Goal: Task Accomplishment & Management: Use online tool/utility

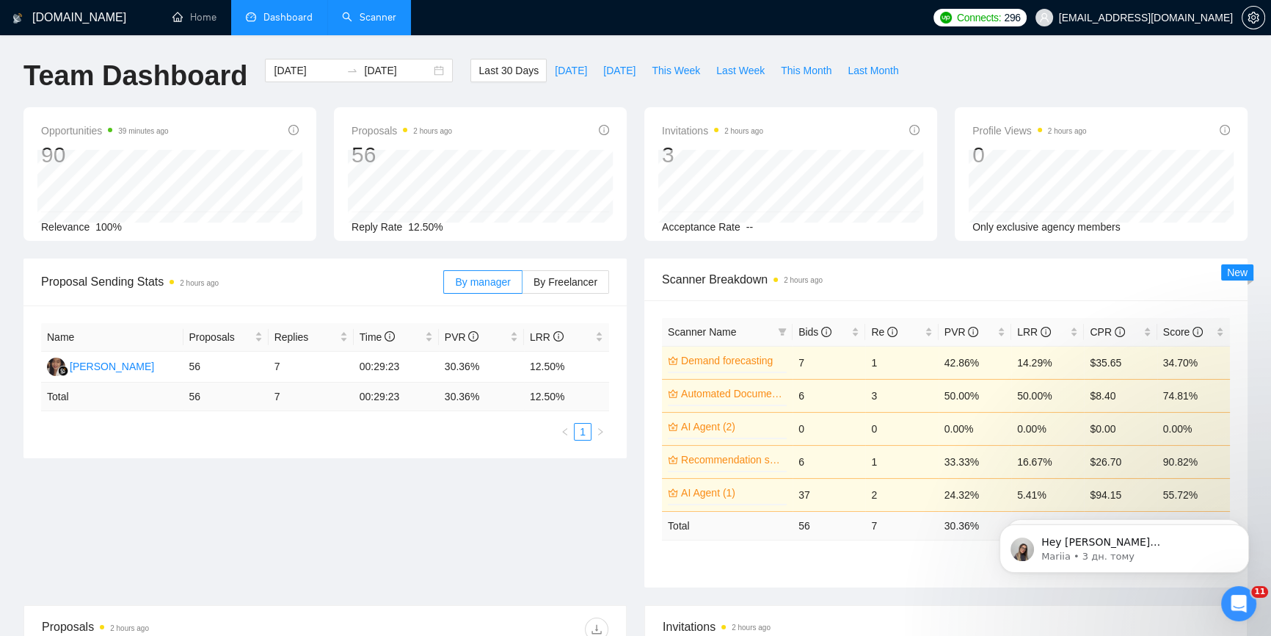
click at [364, 23] on link "Scanner" at bounding box center [369, 17] width 54 height 12
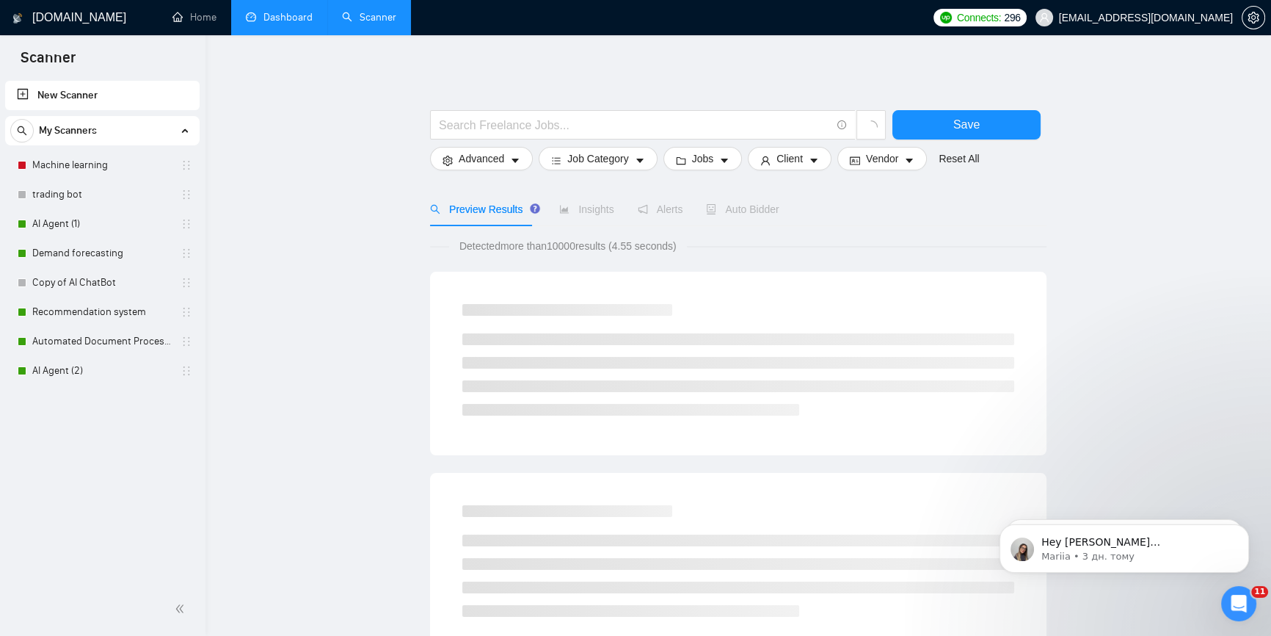
click at [265, 15] on link "Dashboard" at bounding box center [279, 17] width 67 height 12
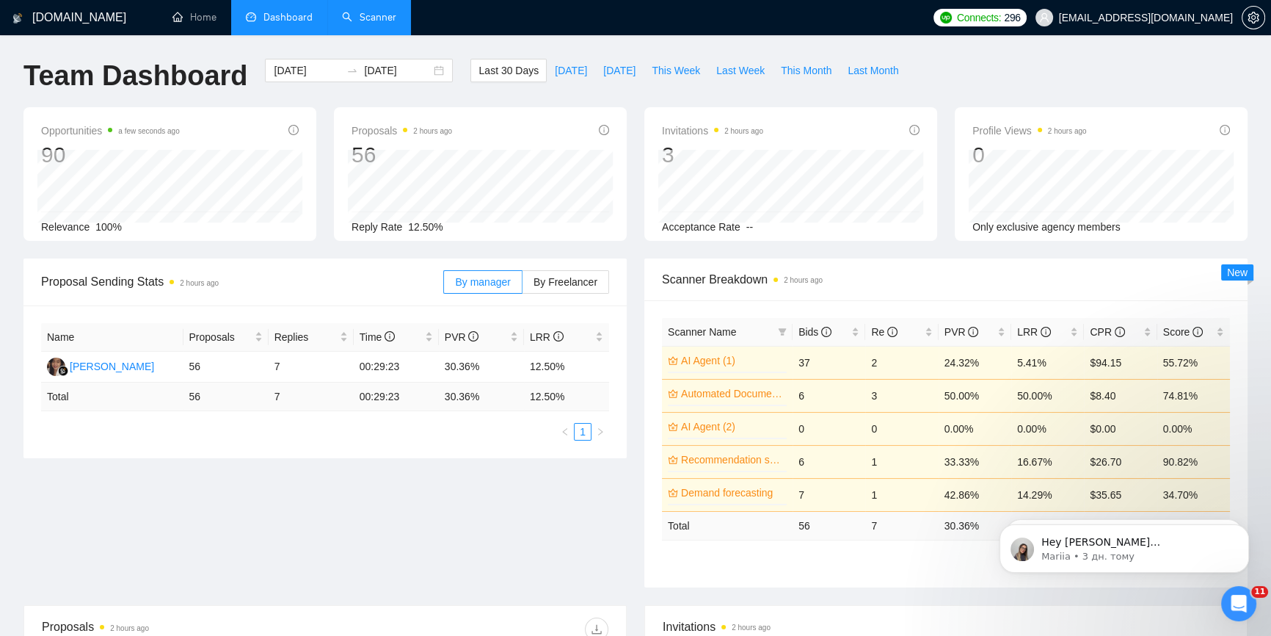
click at [382, 11] on link "Scanner" at bounding box center [369, 17] width 54 height 12
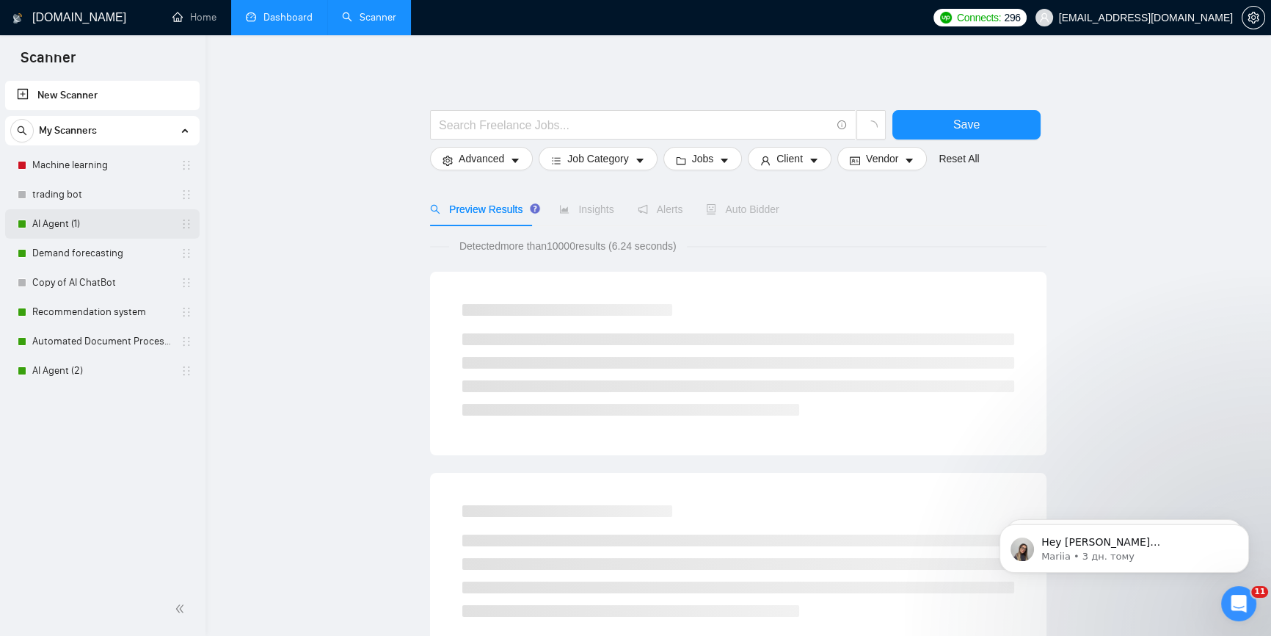
click at [104, 228] on link "AI Agent (1)" at bounding box center [101, 223] width 139 height 29
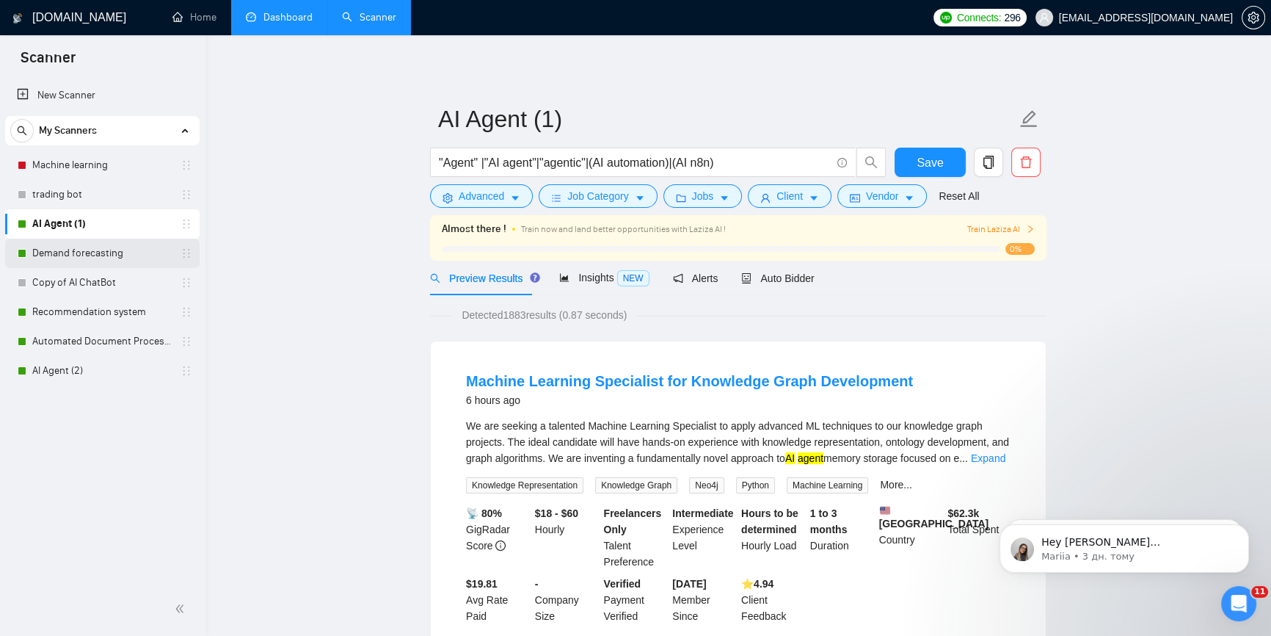
click at [48, 240] on link "Demand forecasting" at bounding box center [101, 253] width 139 height 29
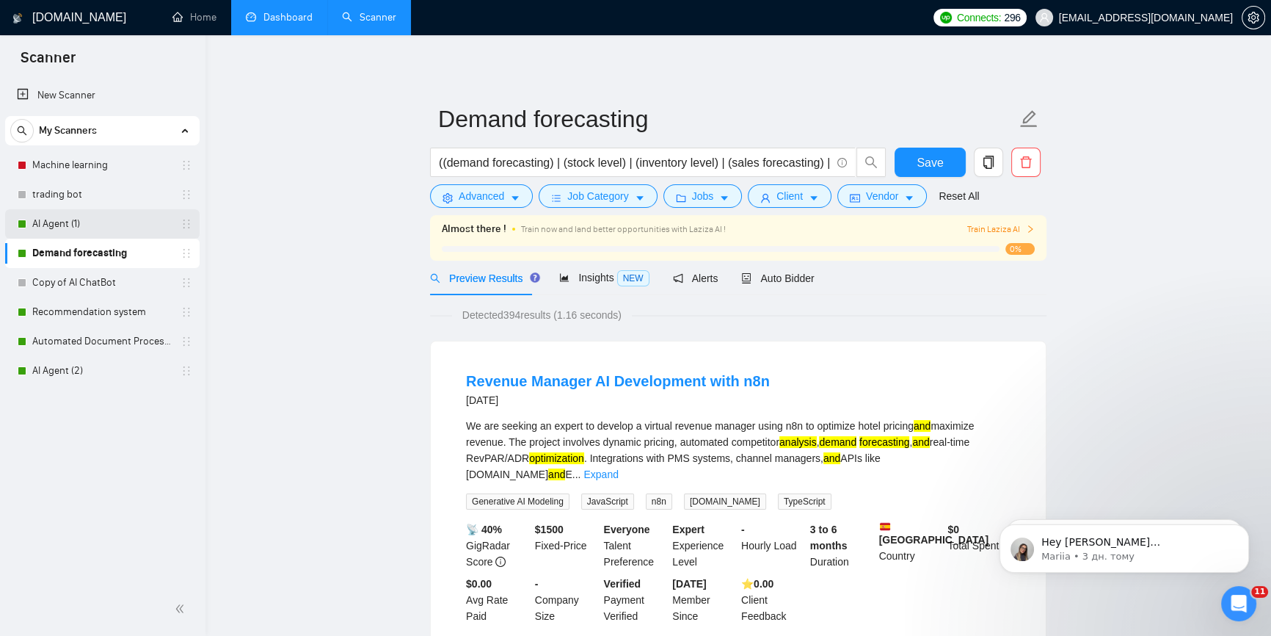
click at [81, 217] on link "AI Agent (1)" at bounding box center [101, 223] width 139 height 29
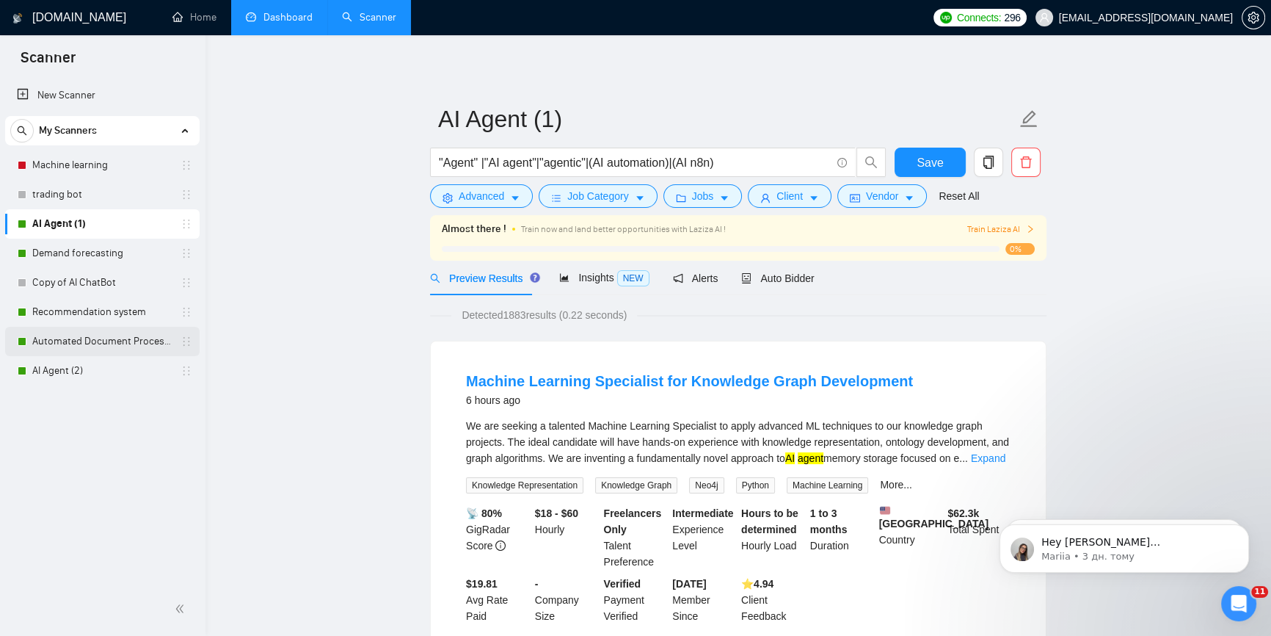
click at [83, 332] on link "Automated Document Processing" at bounding box center [101, 341] width 139 height 29
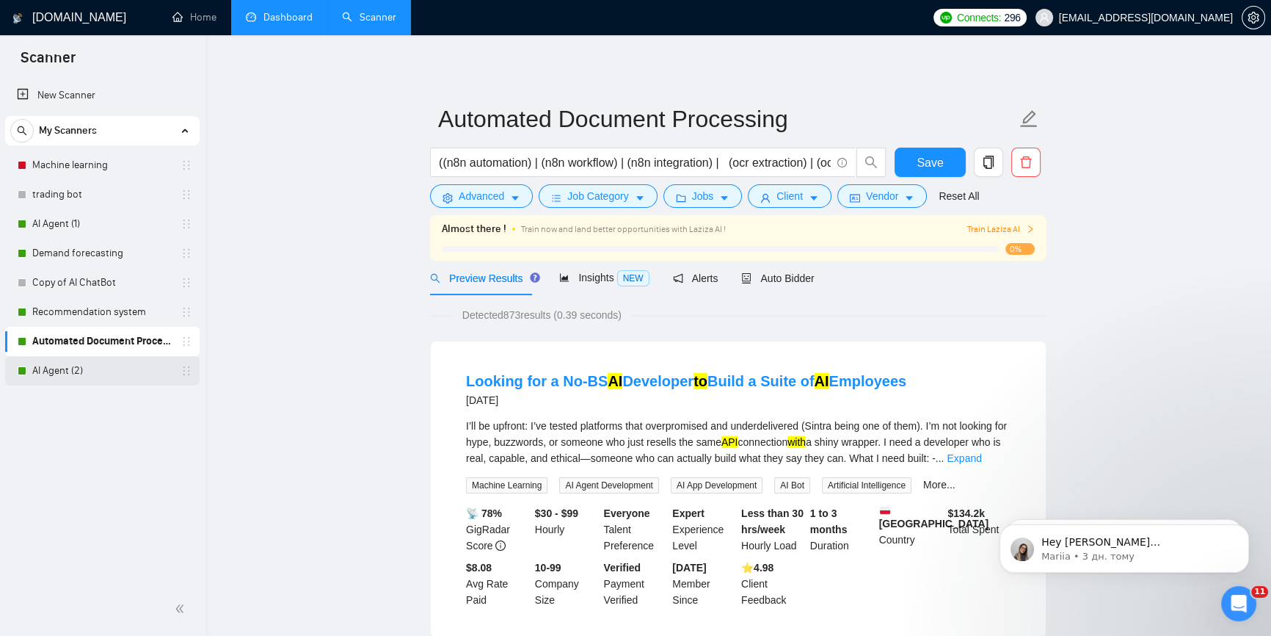
click at [79, 366] on link "AI Agent (2)" at bounding box center [101, 370] width 139 height 29
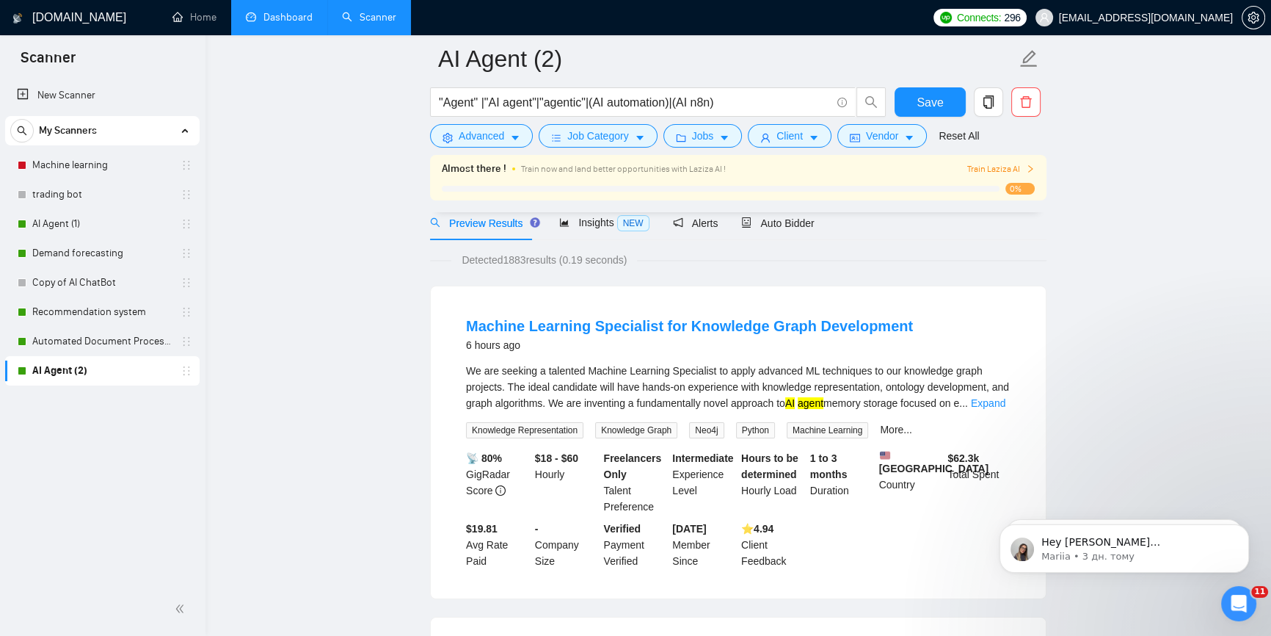
scroll to position [66, 0]
click at [70, 338] on link "Automated Document Processing" at bounding box center [101, 341] width 139 height 29
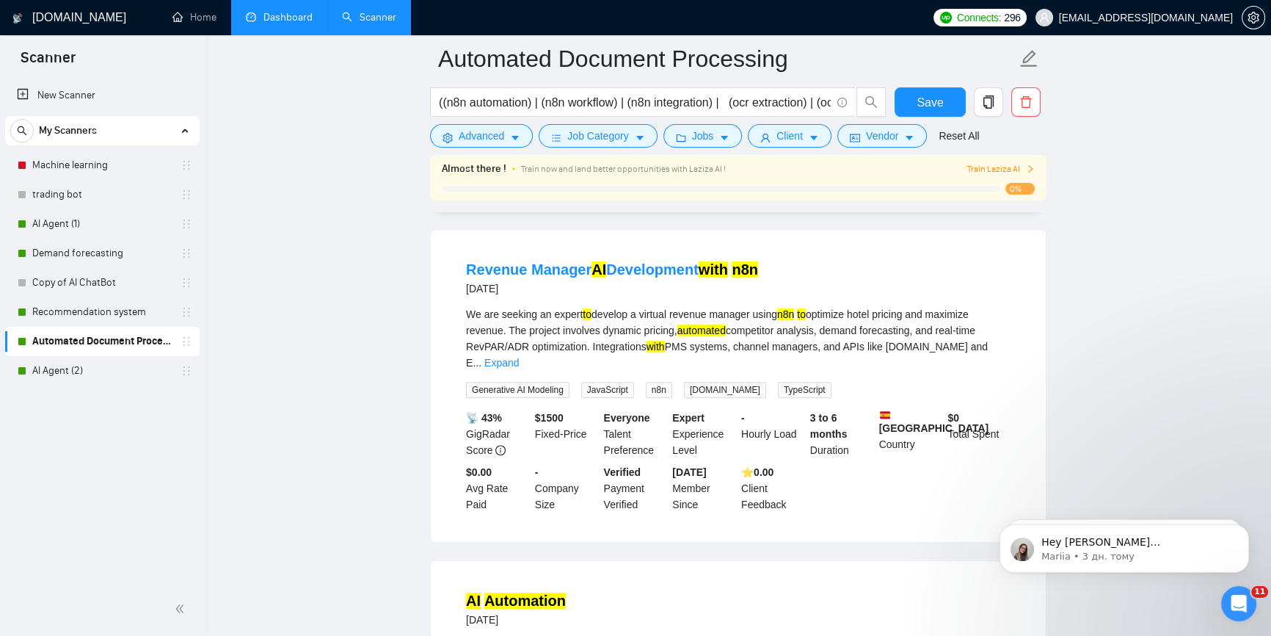
scroll to position [1067, 0]
click at [40, 222] on link "AI Agent (1)" at bounding box center [101, 223] width 139 height 29
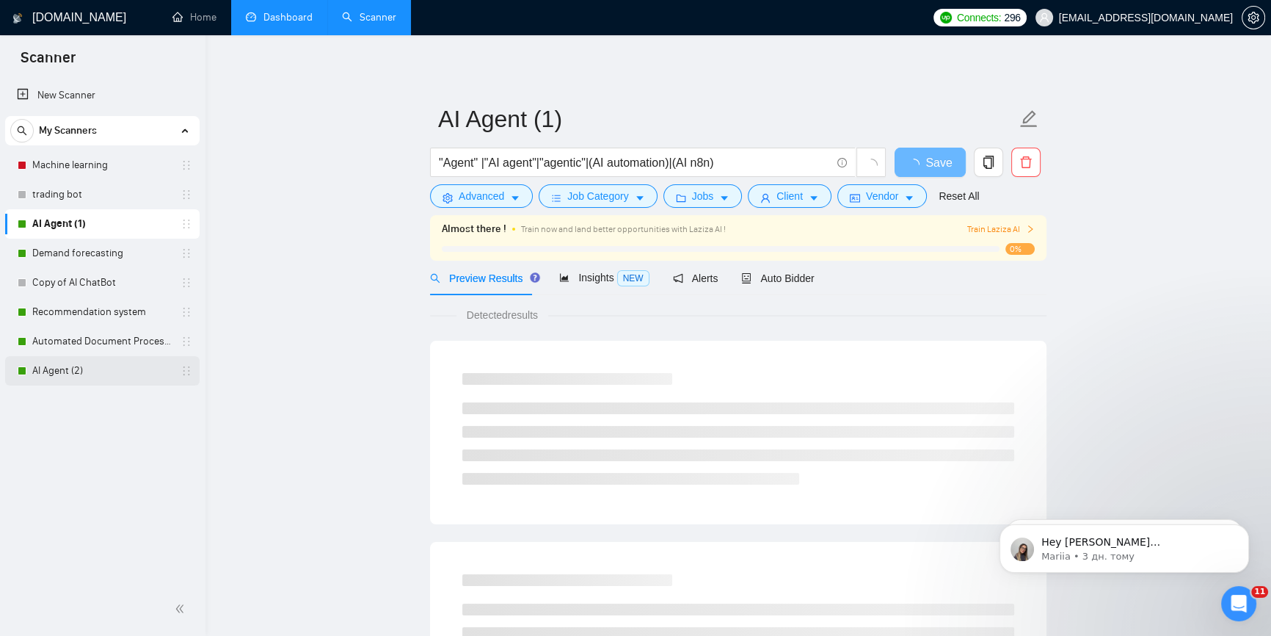
click at [97, 373] on link "AI Agent (2)" at bounding box center [101, 370] width 139 height 29
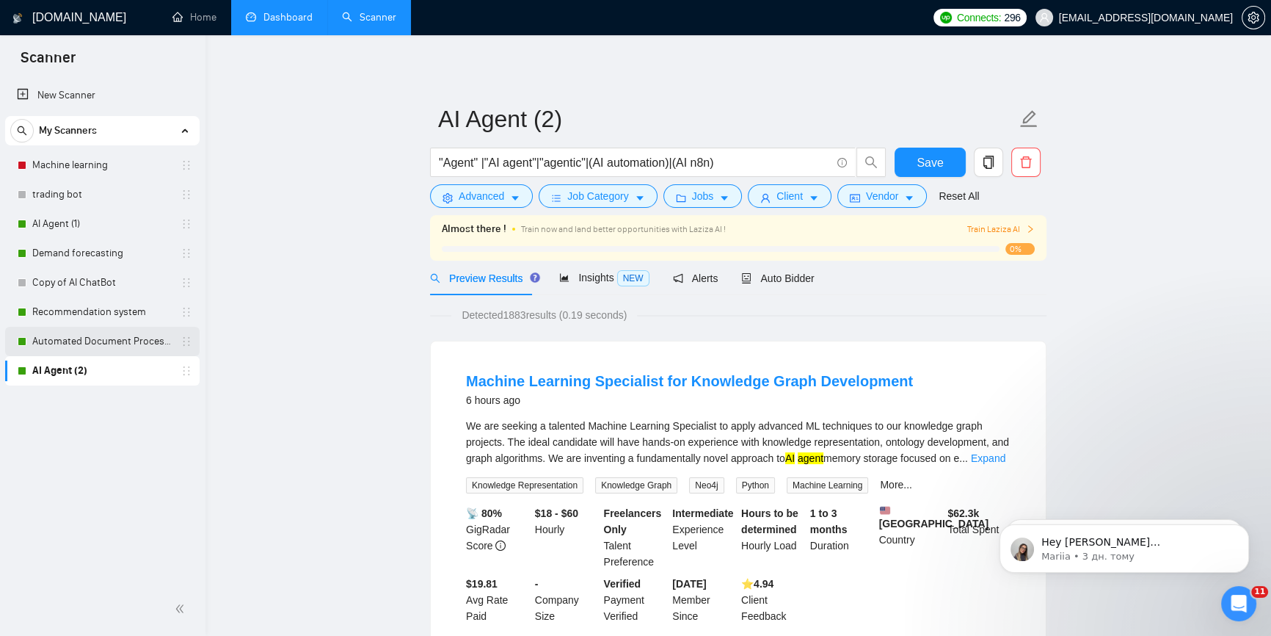
click at [101, 344] on link "Automated Document Processing" at bounding box center [101, 341] width 139 height 29
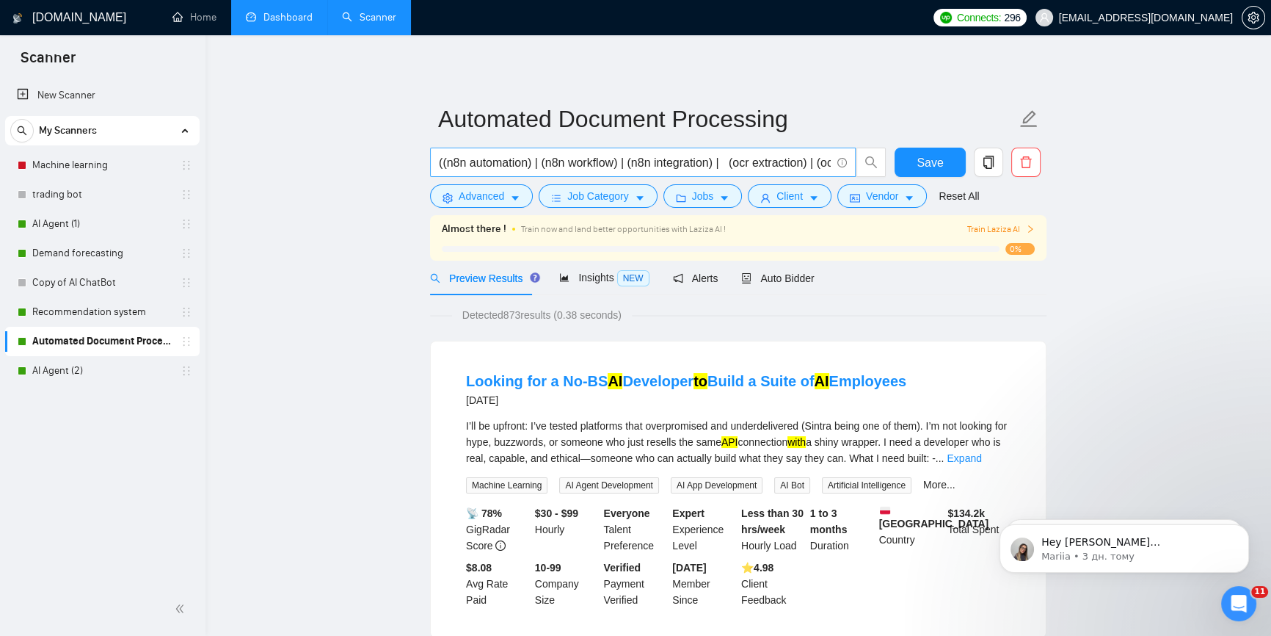
click at [760, 162] on input "((n8n automation) | (n8n workflow) | (n8n integration) | (ocr extraction) | (oc…" at bounding box center [635, 162] width 392 height 18
click at [650, 191] on button "Job Category" at bounding box center [598, 195] width 118 height 23
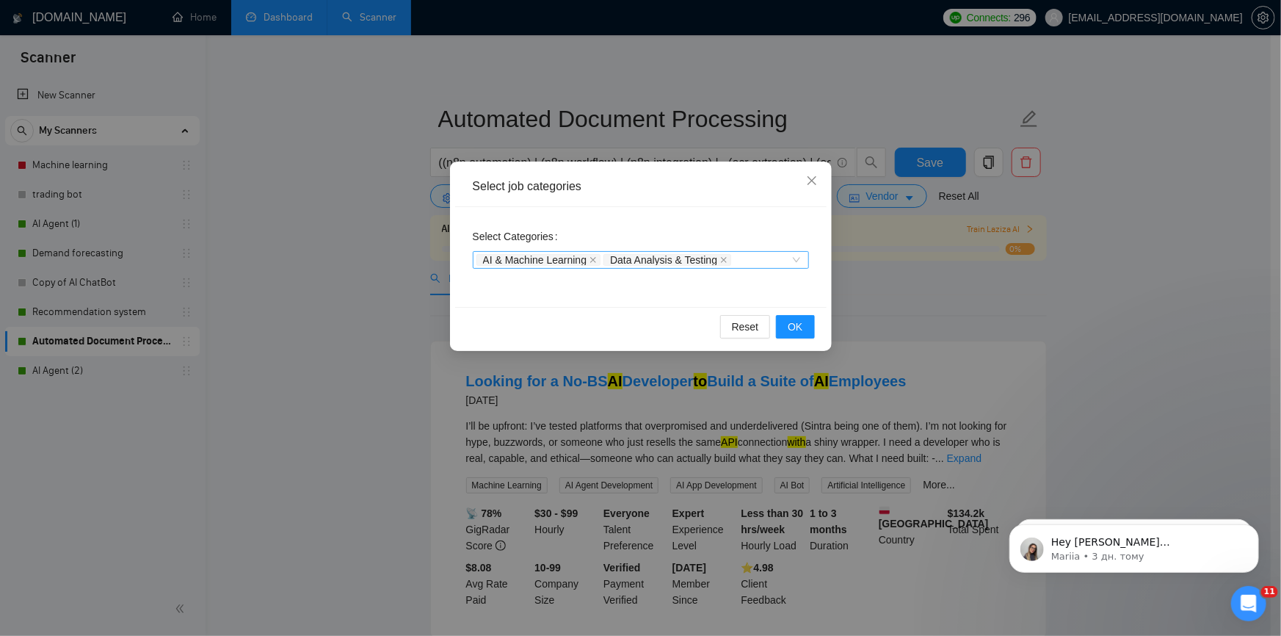
click at [755, 261] on div "AI & Machine Learning Data Analysis & Testing" at bounding box center [633, 260] width 314 height 15
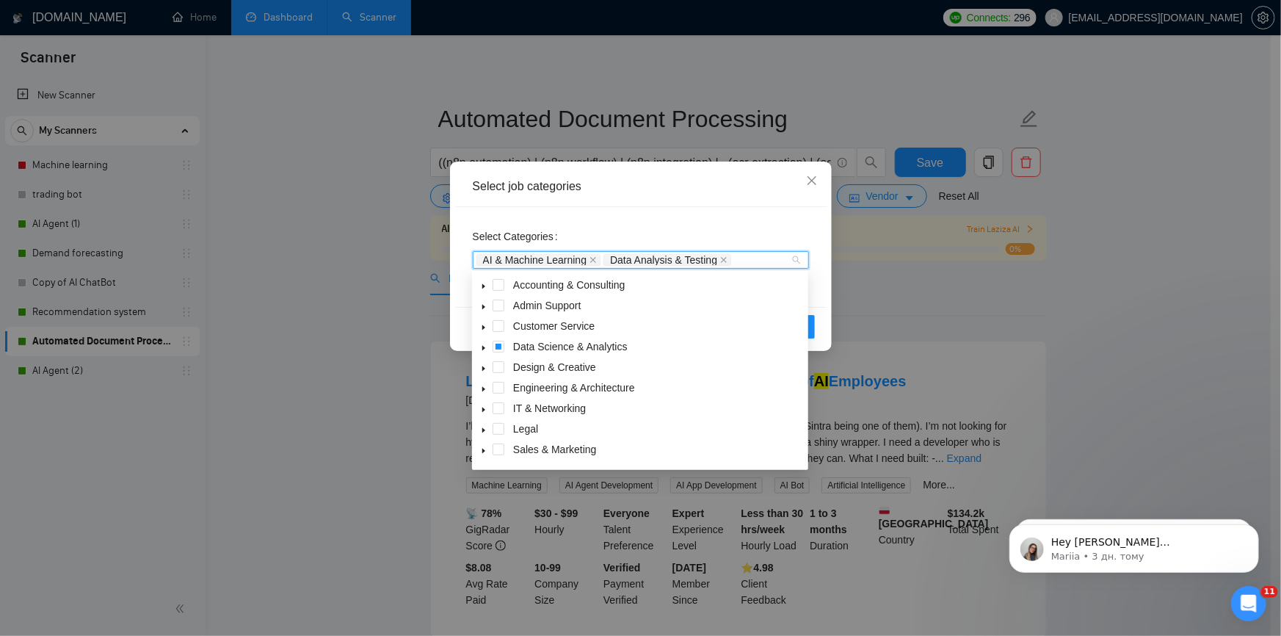
click at [752, 212] on div "Select Categories AI & Machine Learning Data Analysis & Testing" at bounding box center [640, 257] width 371 height 100
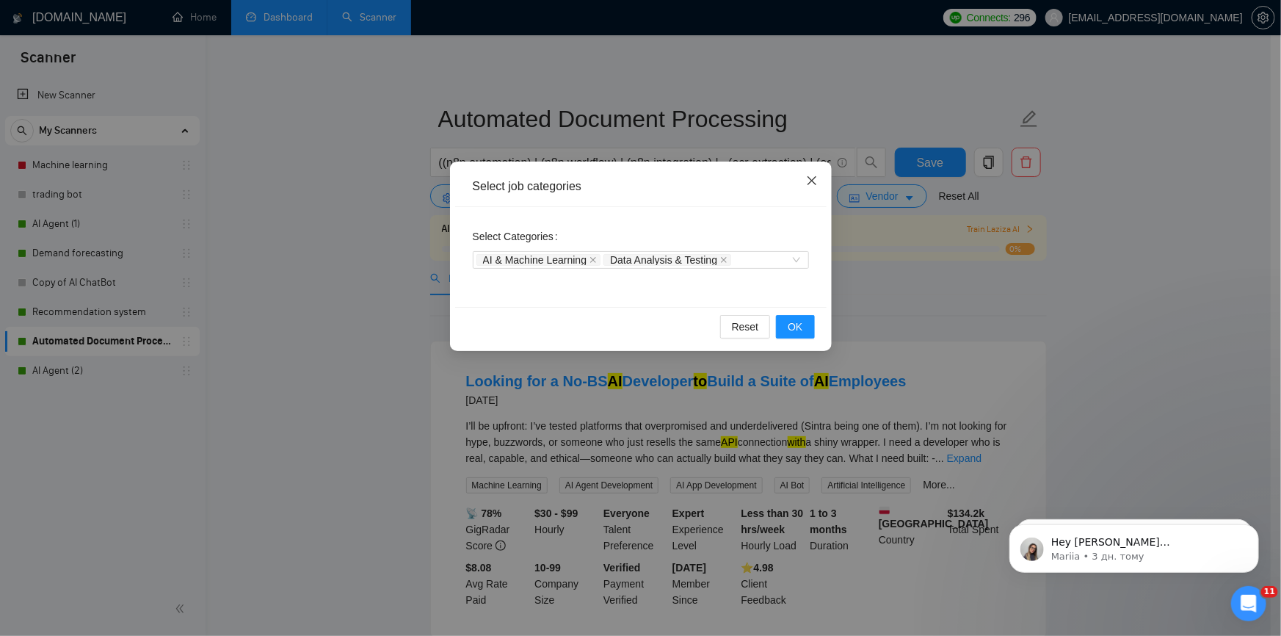
click at [806, 183] on icon "close" at bounding box center [812, 181] width 12 height 12
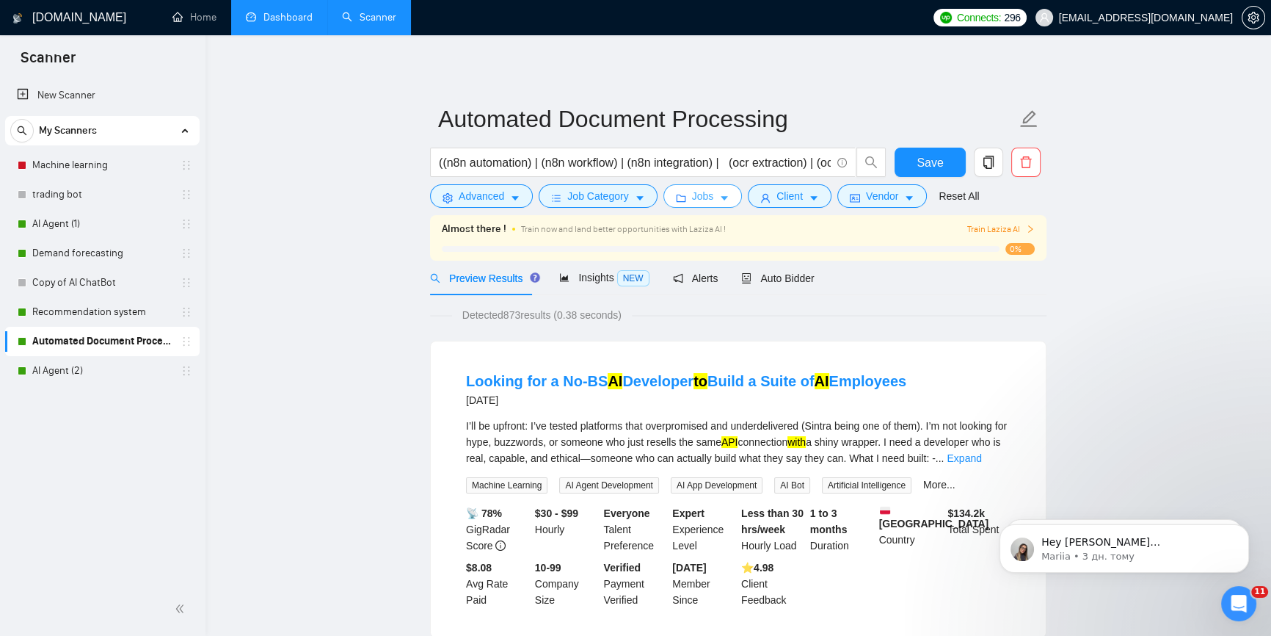
click at [726, 197] on button "Jobs" at bounding box center [703, 195] width 79 height 23
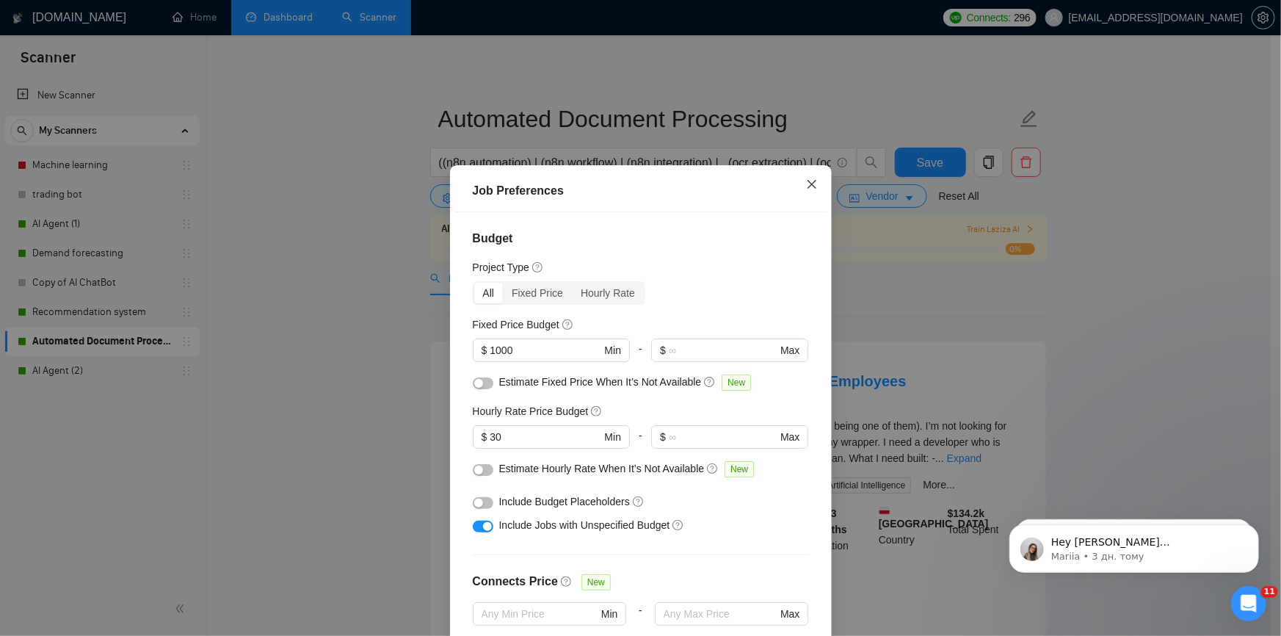
click at [806, 185] on icon "close" at bounding box center [812, 184] width 12 height 12
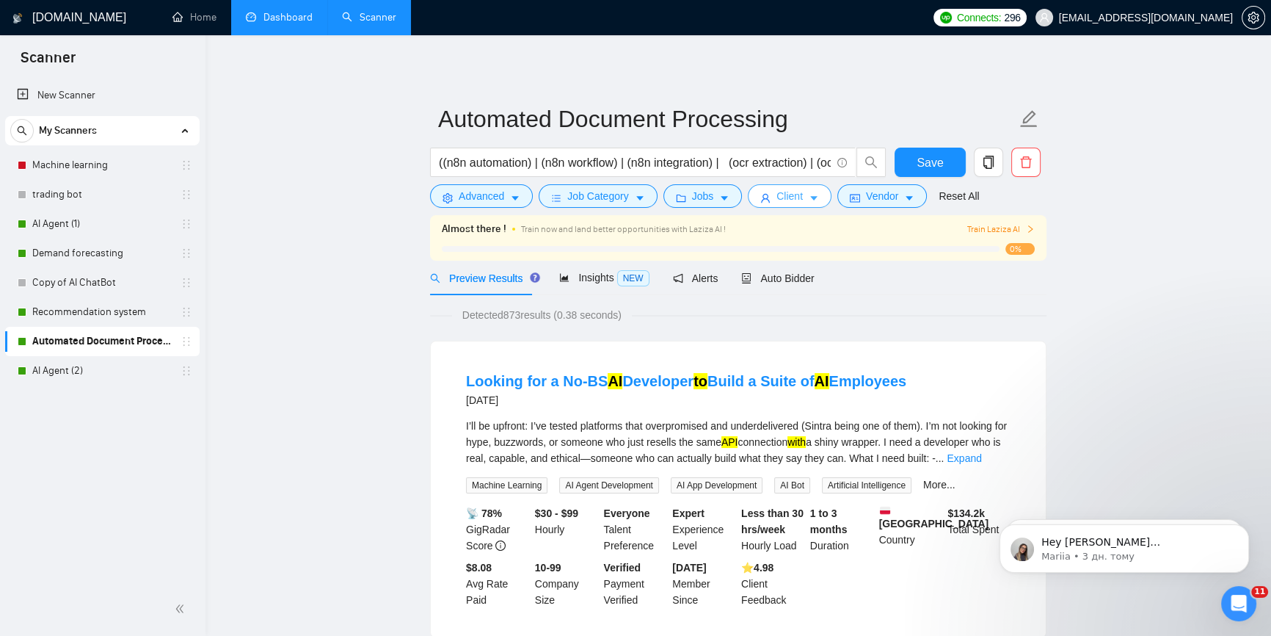
click at [780, 197] on span "Client" at bounding box center [790, 196] width 26 height 16
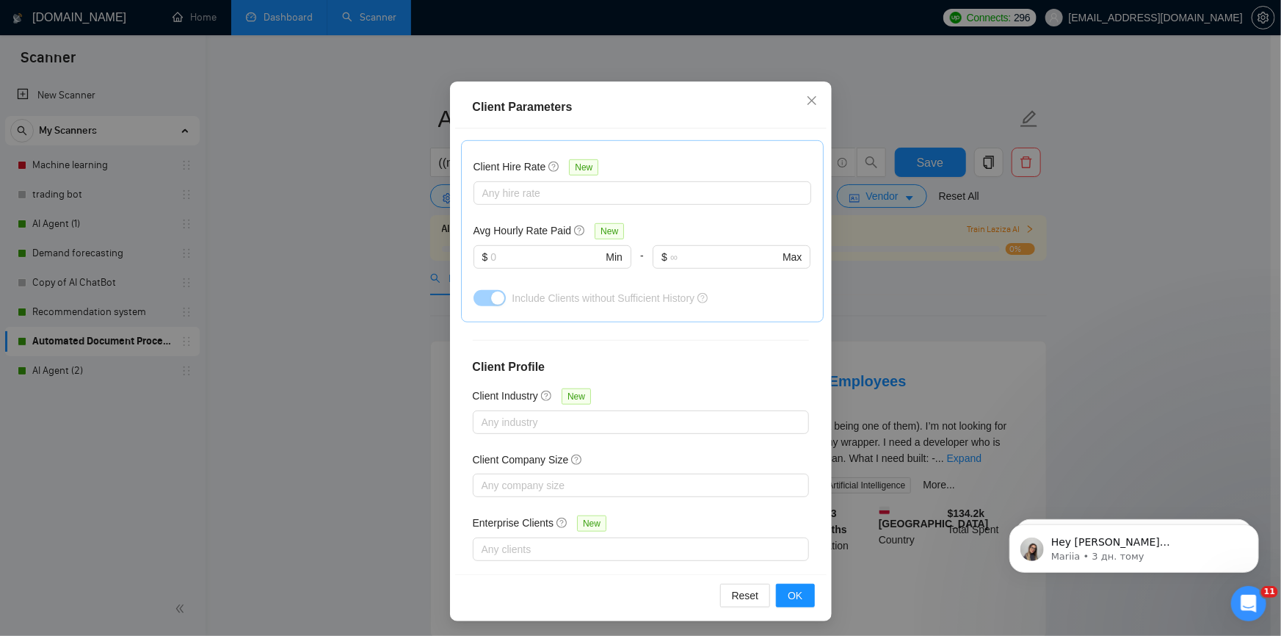
scroll to position [86, 0]
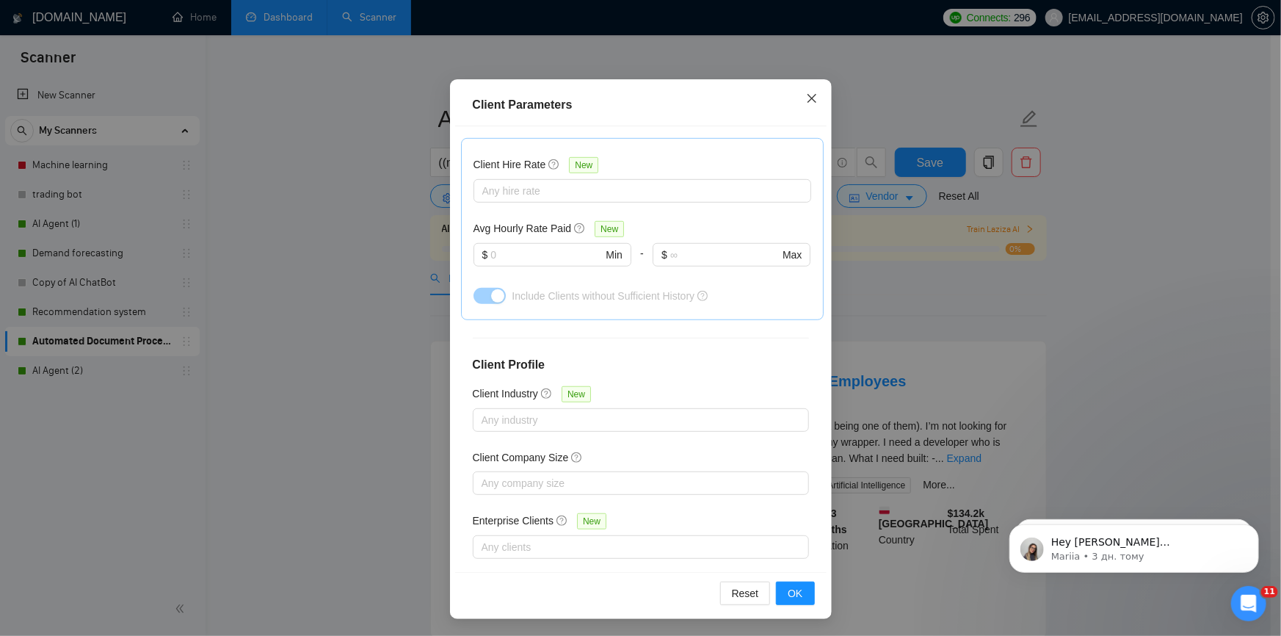
click at [810, 103] on icon "close" at bounding box center [811, 98] width 9 height 9
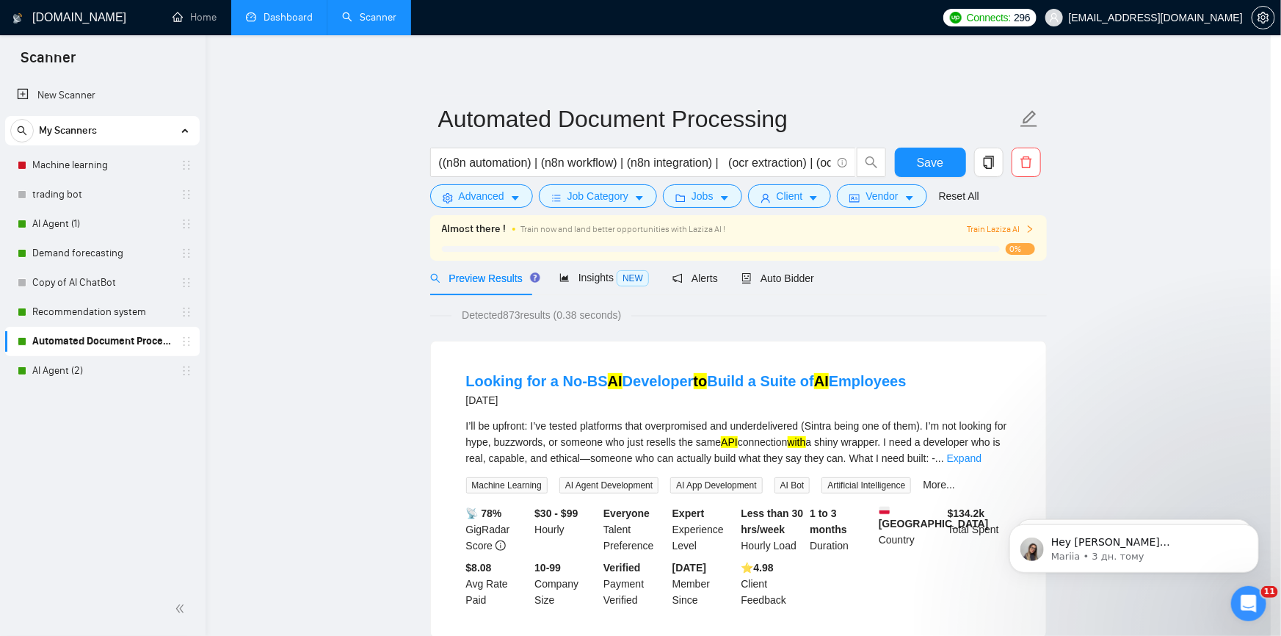
scroll to position [8, 0]
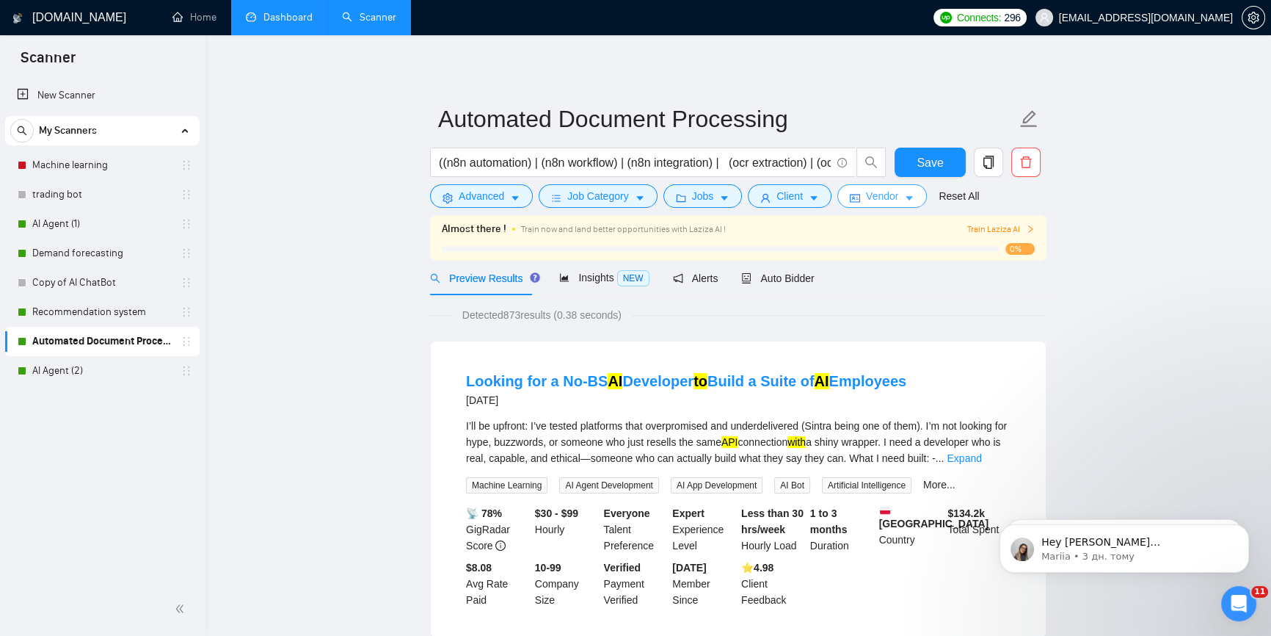
click at [877, 199] on span "Vendor" at bounding box center [882, 196] width 32 height 16
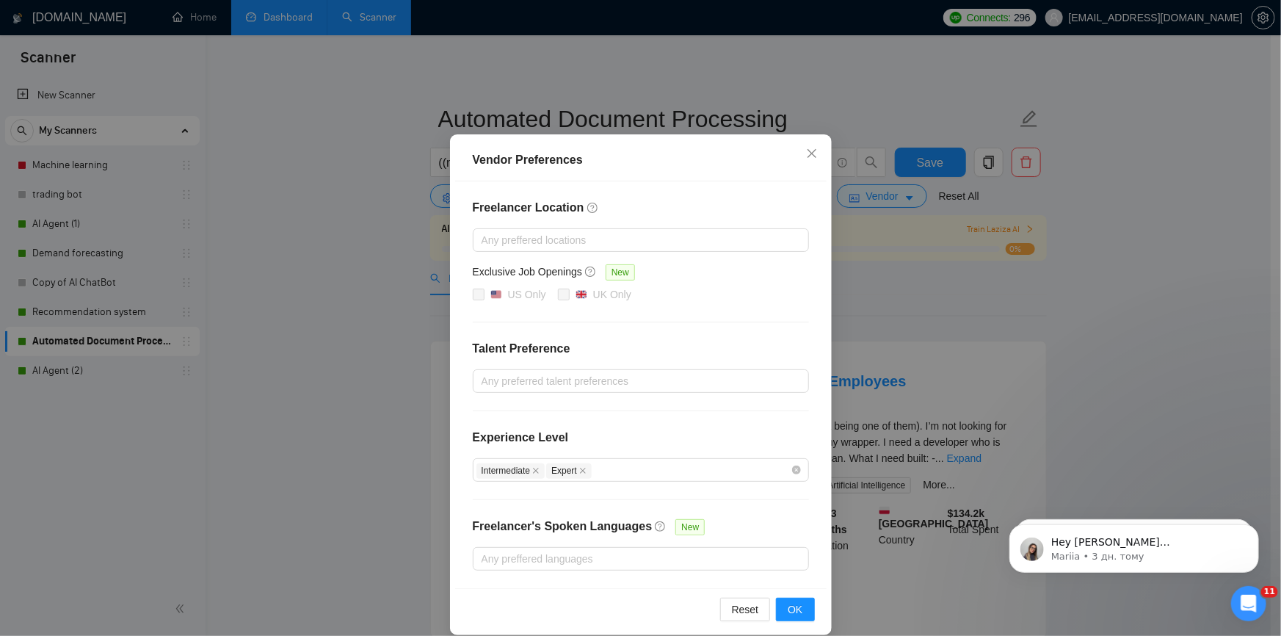
scroll to position [43, 0]
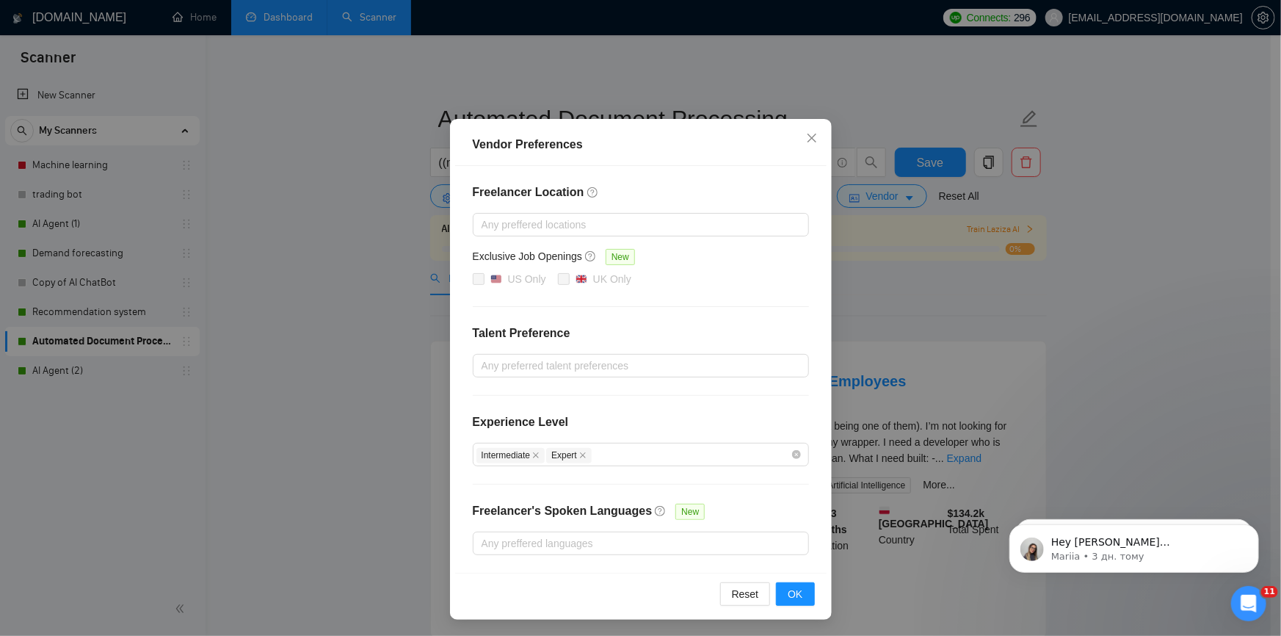
click at [929, 329] on div "Vendor Preferences Freelancer Location Any preffered locations Exclusive Job Op…" at bounding box center [640, 318] width 1281 height 636
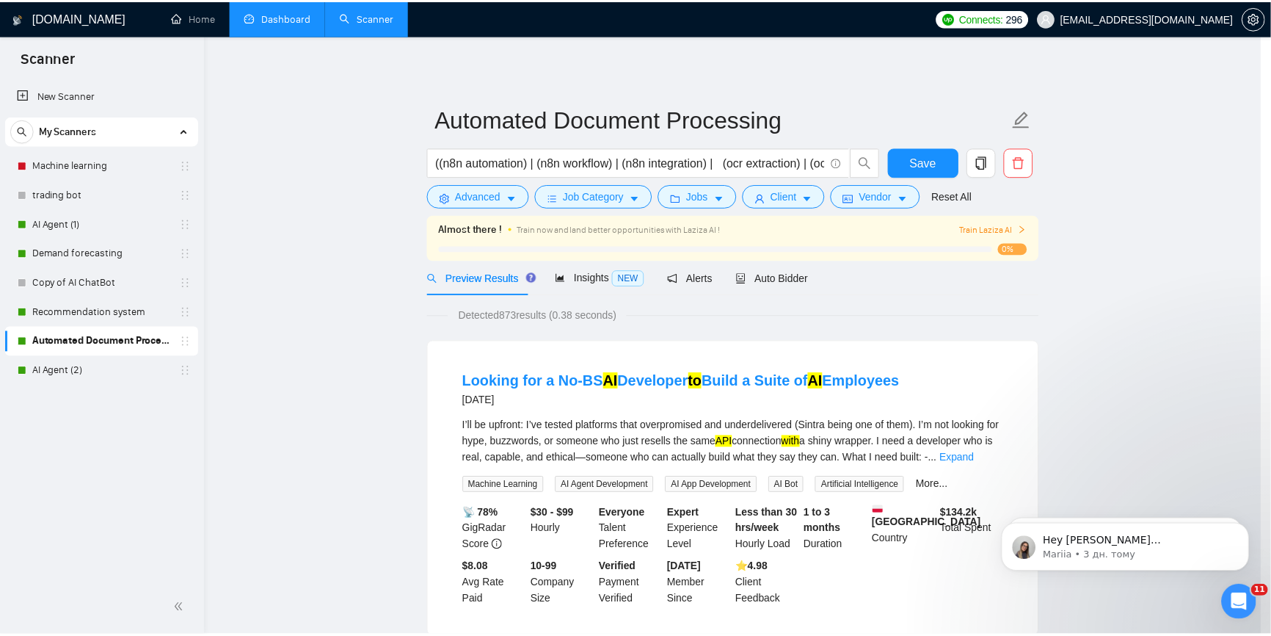
scroll to position [0, 0]
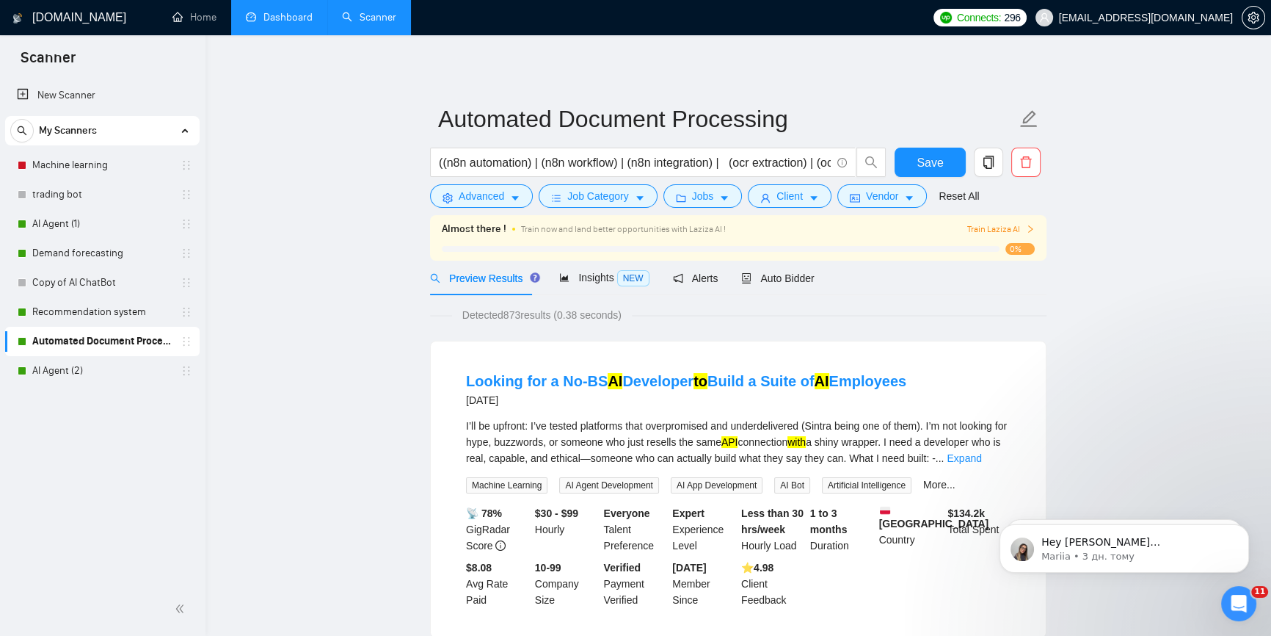
click at [1013, 229] on span "Train Laziza AI" at bounding box center [1002, 229] width 68 height 14
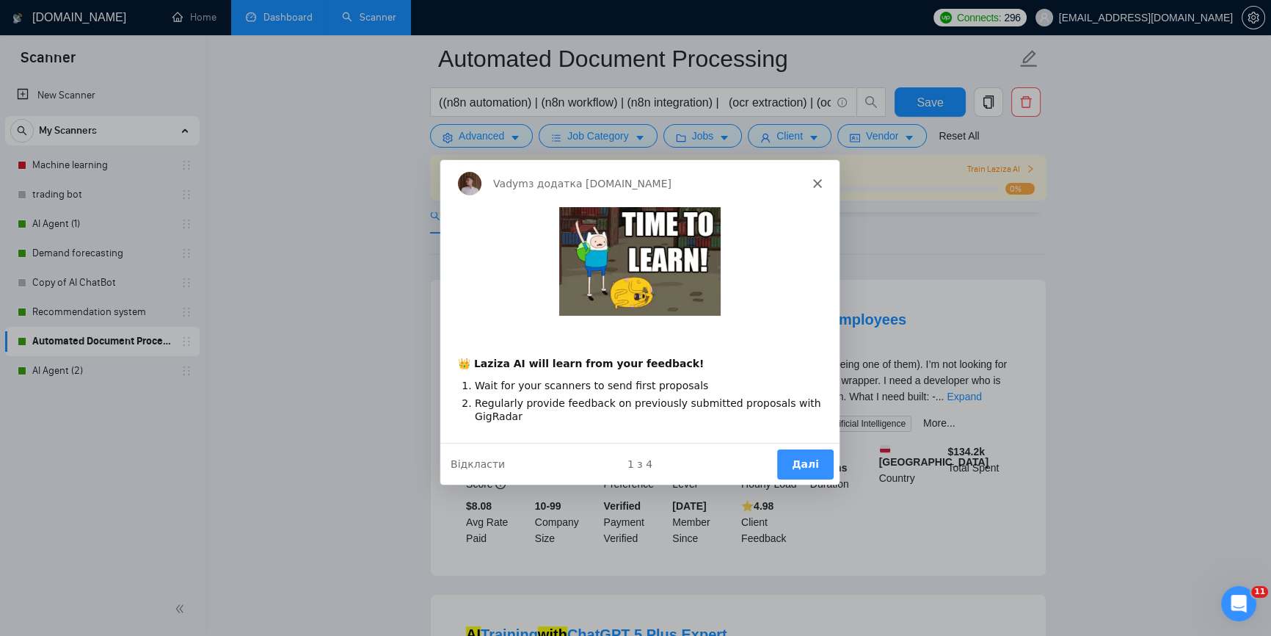
scroll to position [133, 0]
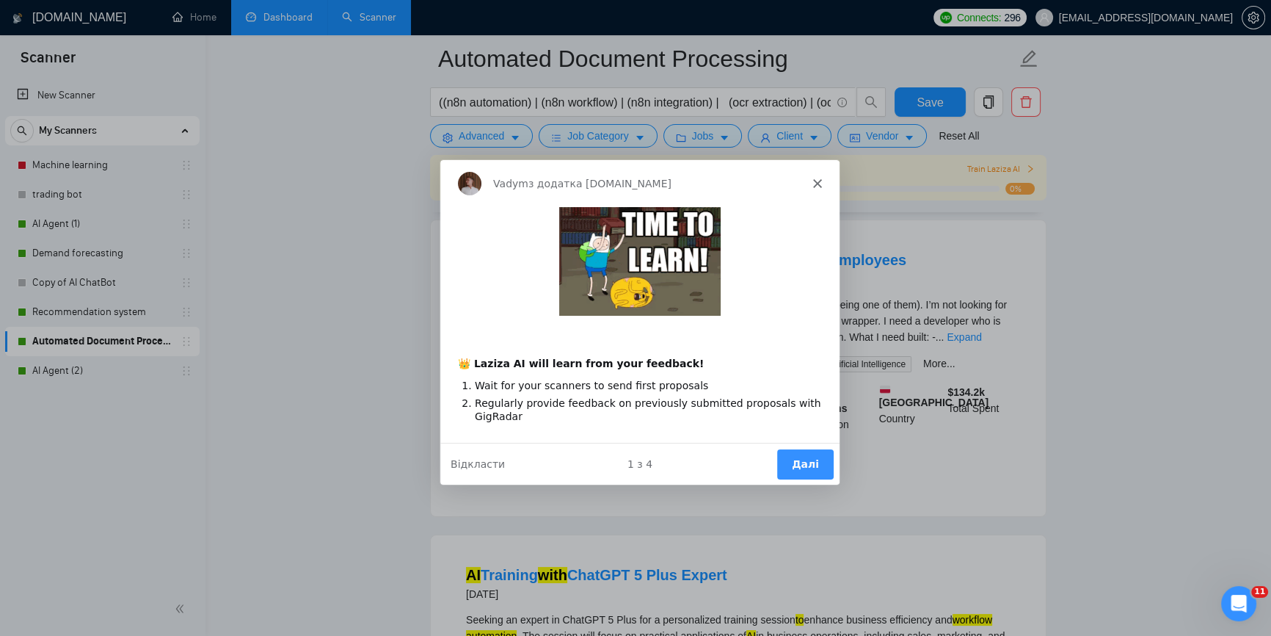
click at [810, 462] on button "Далі" at bounding box center [805, 463] width 57 height 30
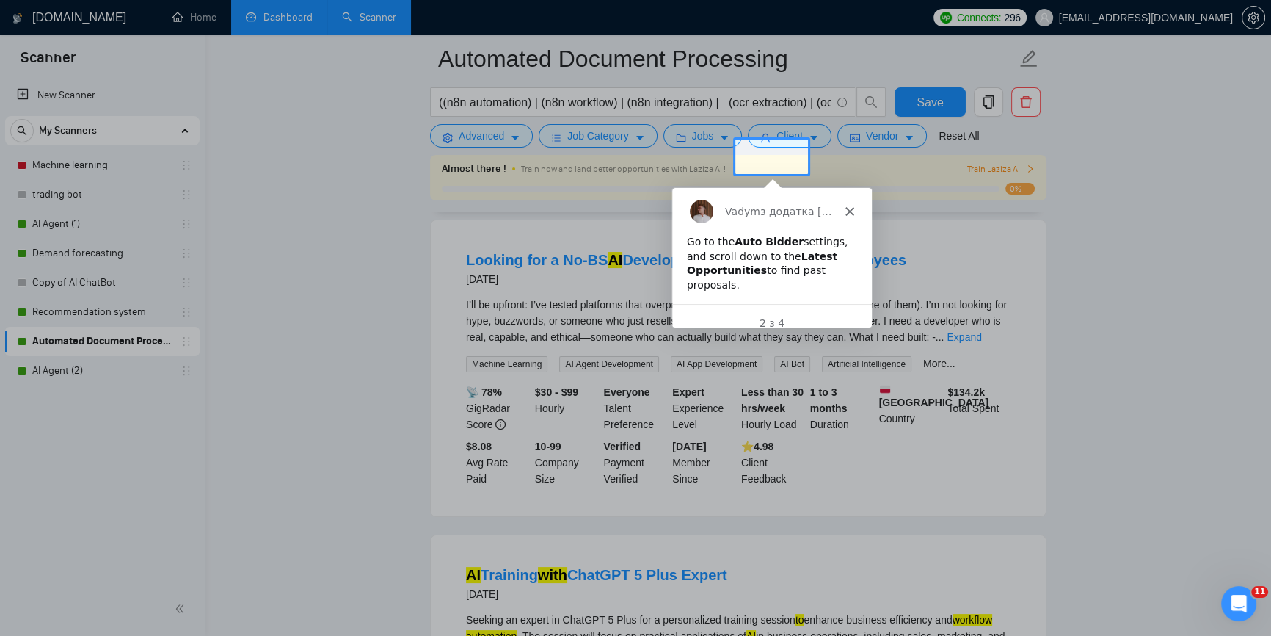
scroll to position [0, 0]
click at [788, 314] on div "2 з 4" at bounding box center [771, 321] width 200 height 15
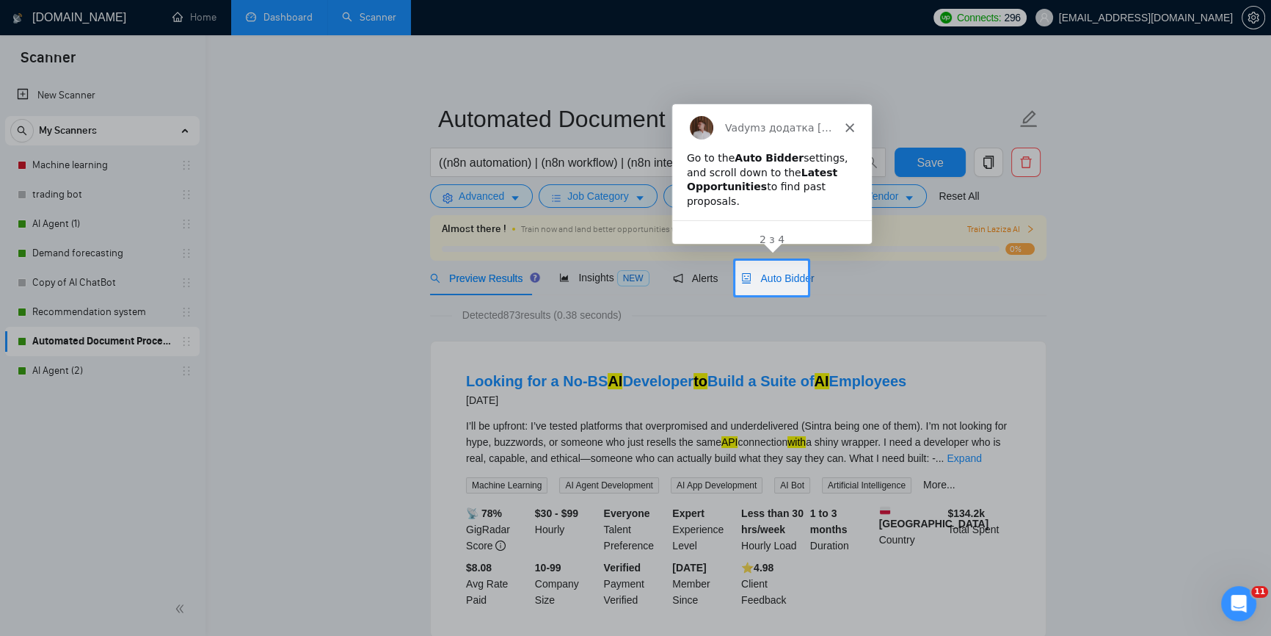
drag, startPoint x: 778, startPoint y: 277, endPoint x: 807, endPoint y: 317, distance: 49.3
click at [778, 277] on span "Auto Bidder" at bounding box center [777, 278] width 73 height 12
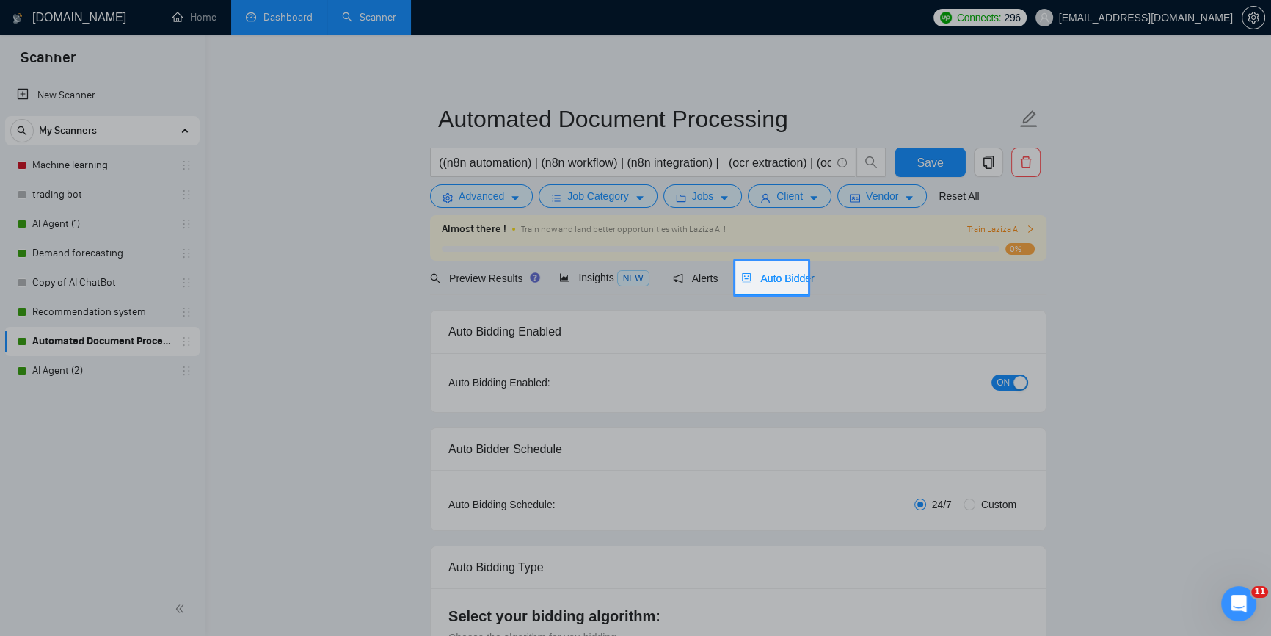
checkbox input "true"
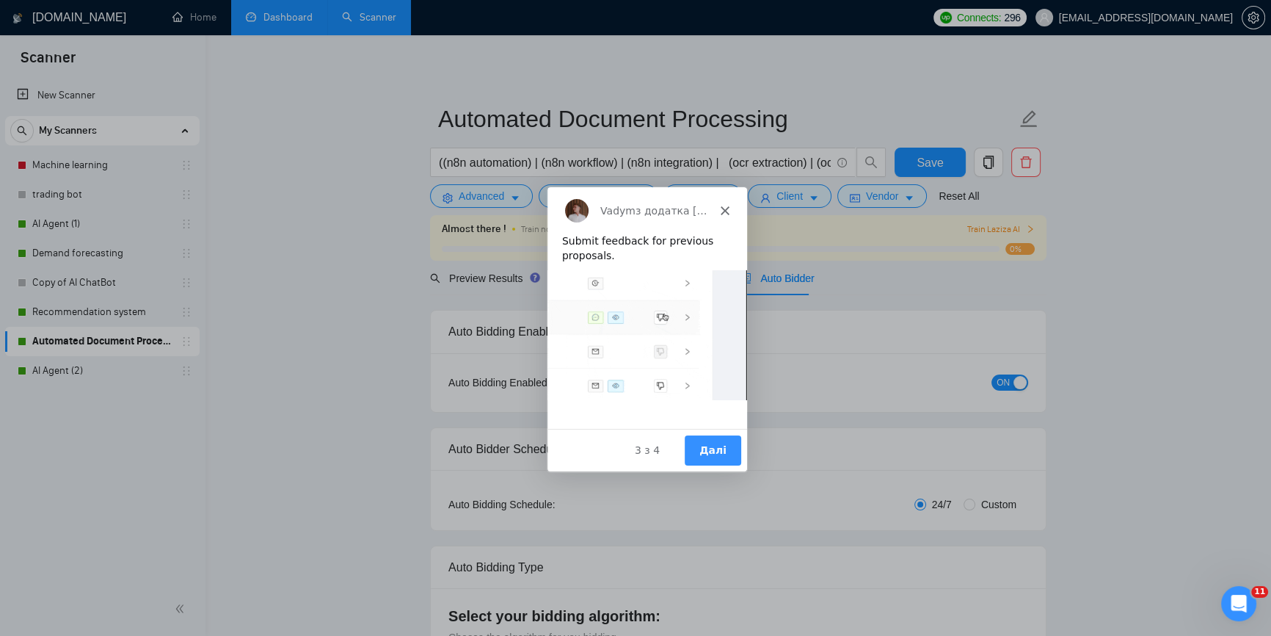
click at [723, 446] on button "Далі" at bounding box center [712, 450] width 57 height 30
click at [709, 447] on button "Далі" at bounding box center [712, 450] width 57 height 30
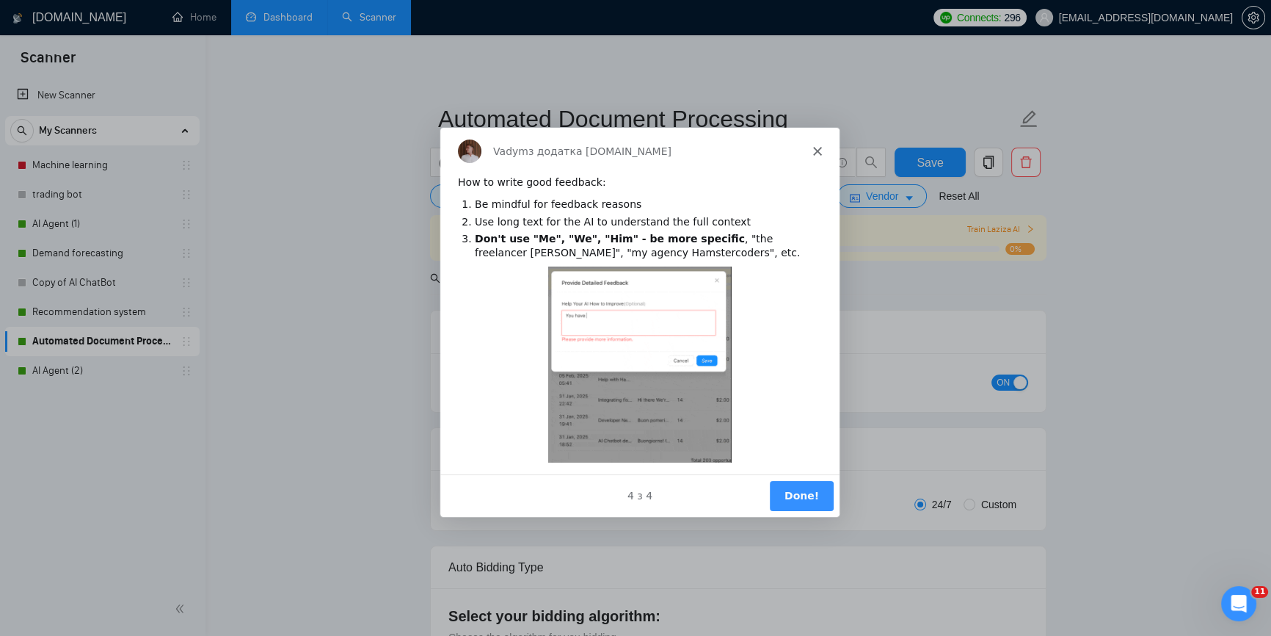
click at [788, 487] on button "Done!" at bounding box center [801, 494] width 64 height 30
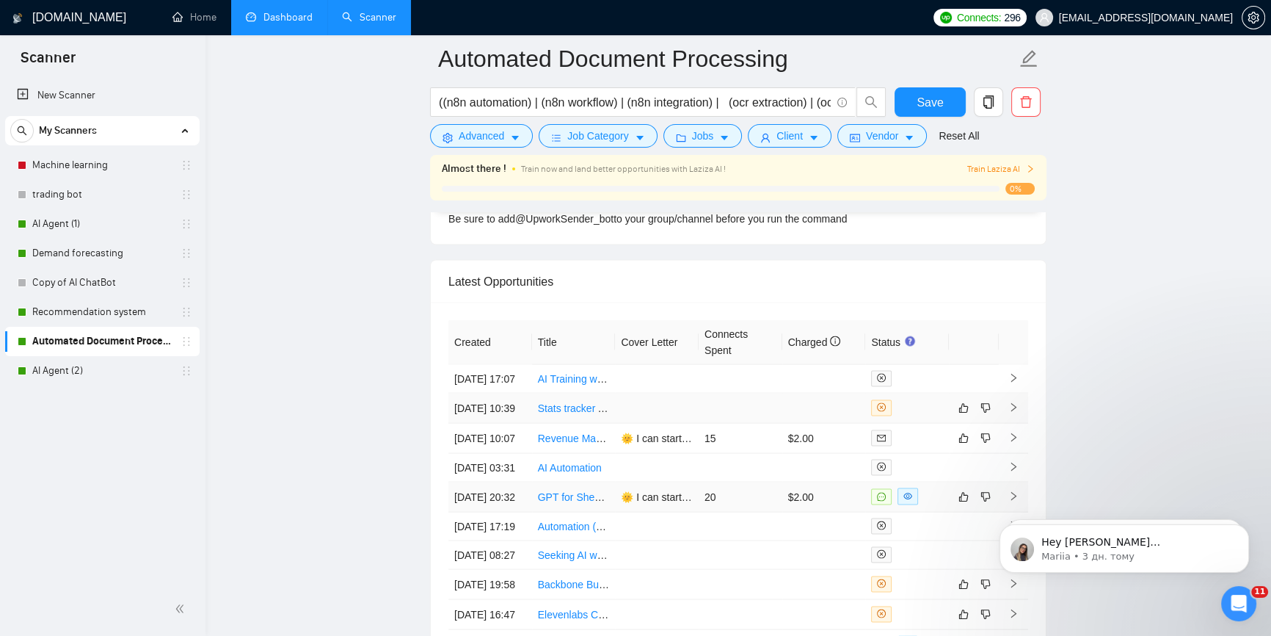
scroll to position [3665, 0]
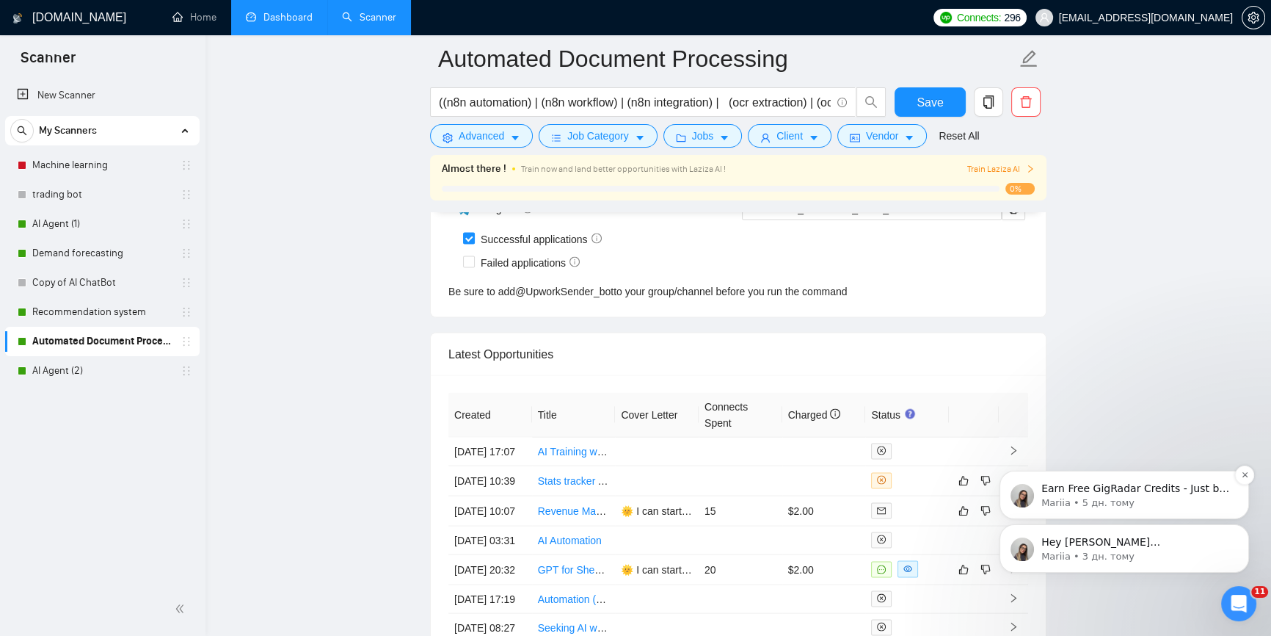
click at [1210, 495] on p "Earn Free GigRadar Credits - Just by Sharing Your Story! 💬 Want more credits fo…" at bounding box center [1136, 489] width 189 height 15
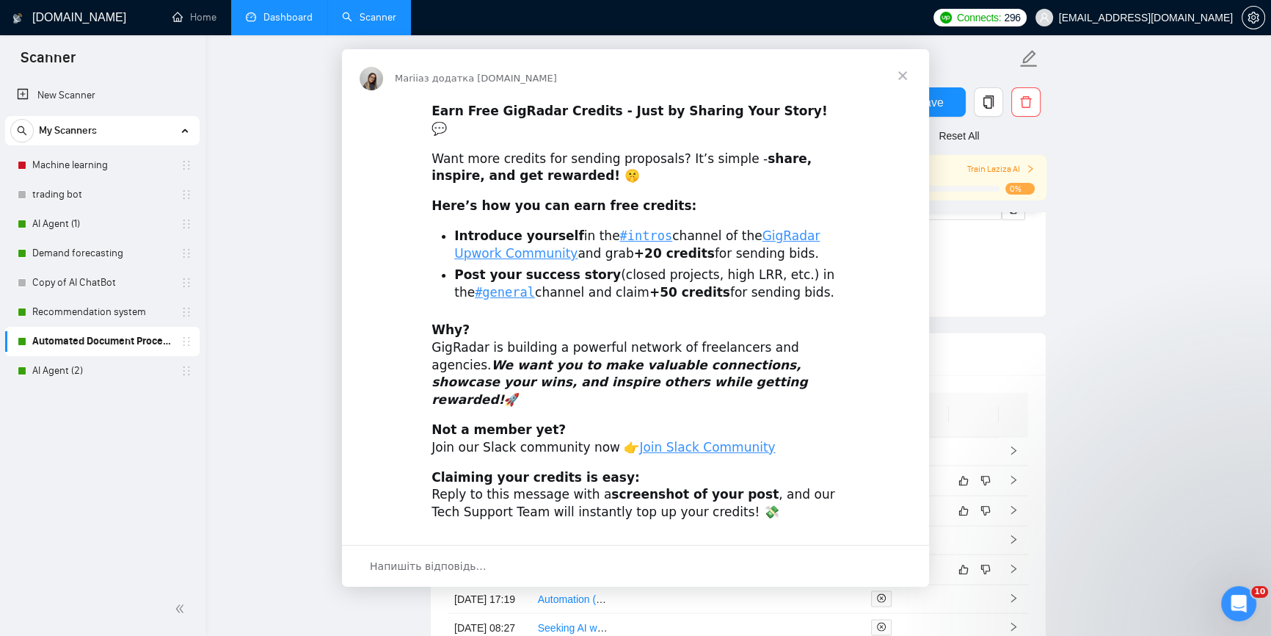
scroll to position [0, 0]
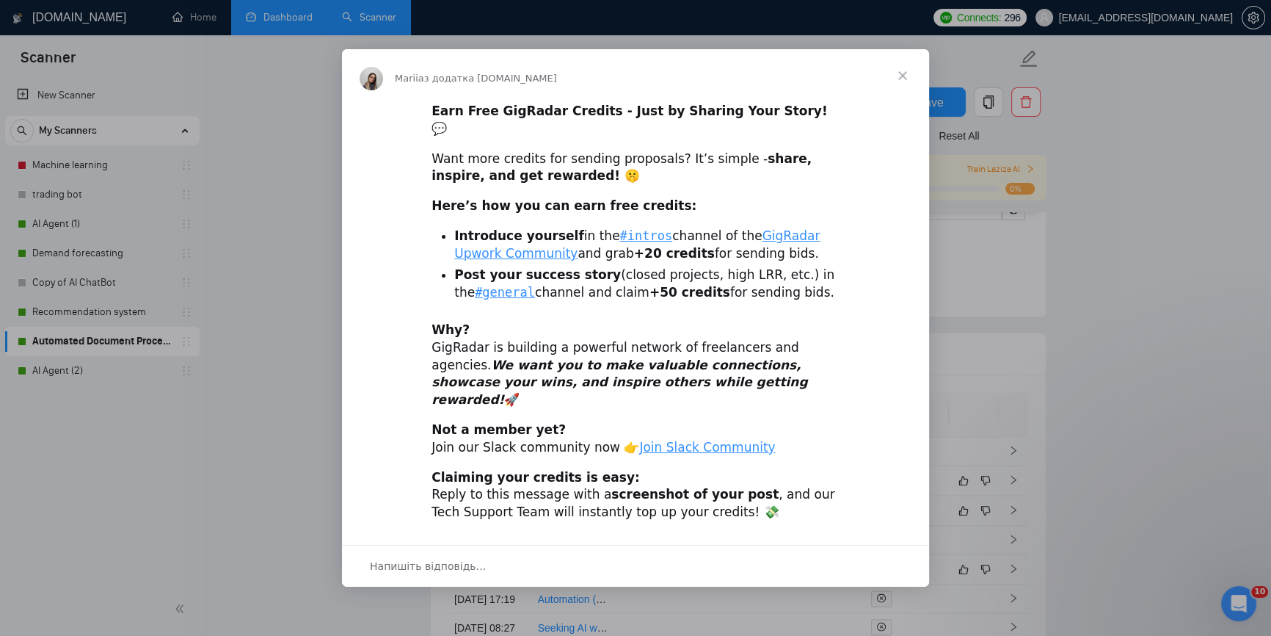
click at [904, 87] on span "Закрити" at bounding box center [902, 75] width 53 height 53
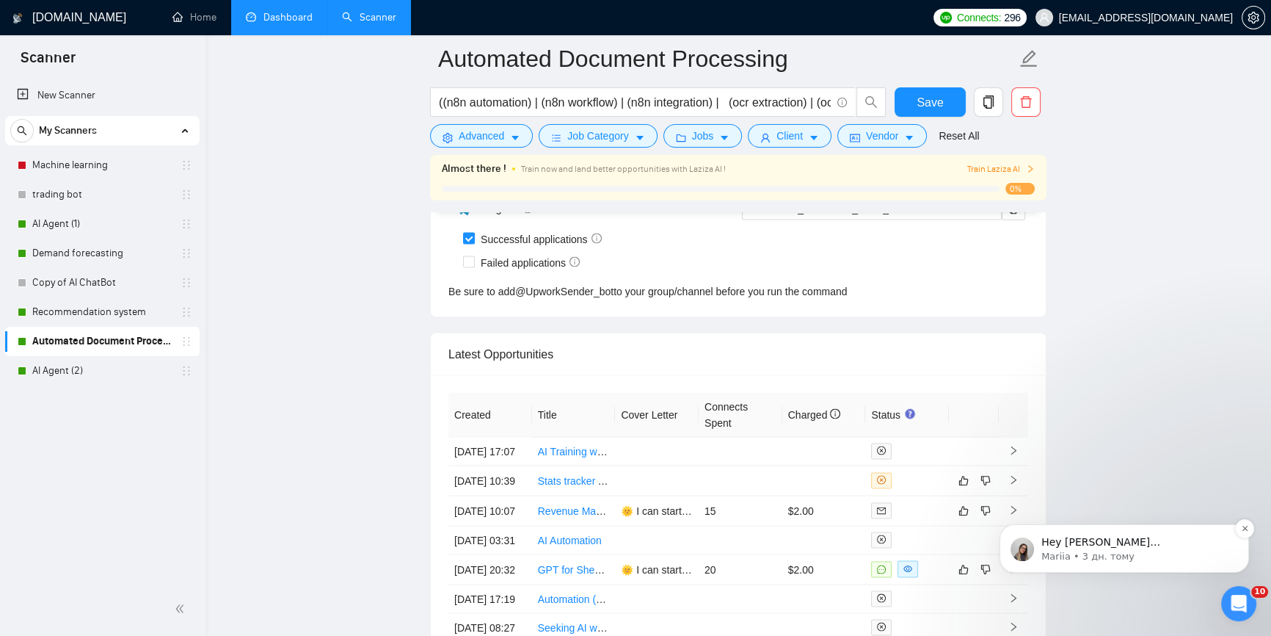
click at [1213, 545] on p "Hey [PERSON_NAME][EMAIL_ADDRESS][DOMAIN_NAME], Looks like your Upwork agency LU…" at bounding box center [1136, 542] width 189 height 15
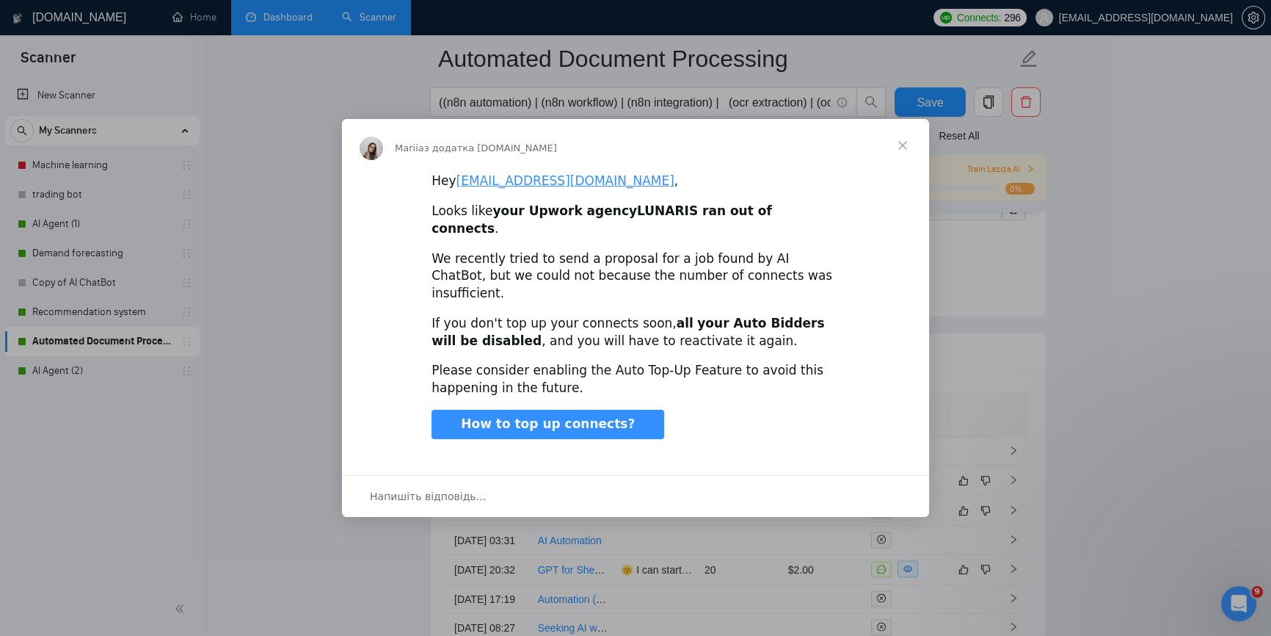
click at [910, 156] on span "Закрити" at bounding box center [902, 145] width 53 height 53
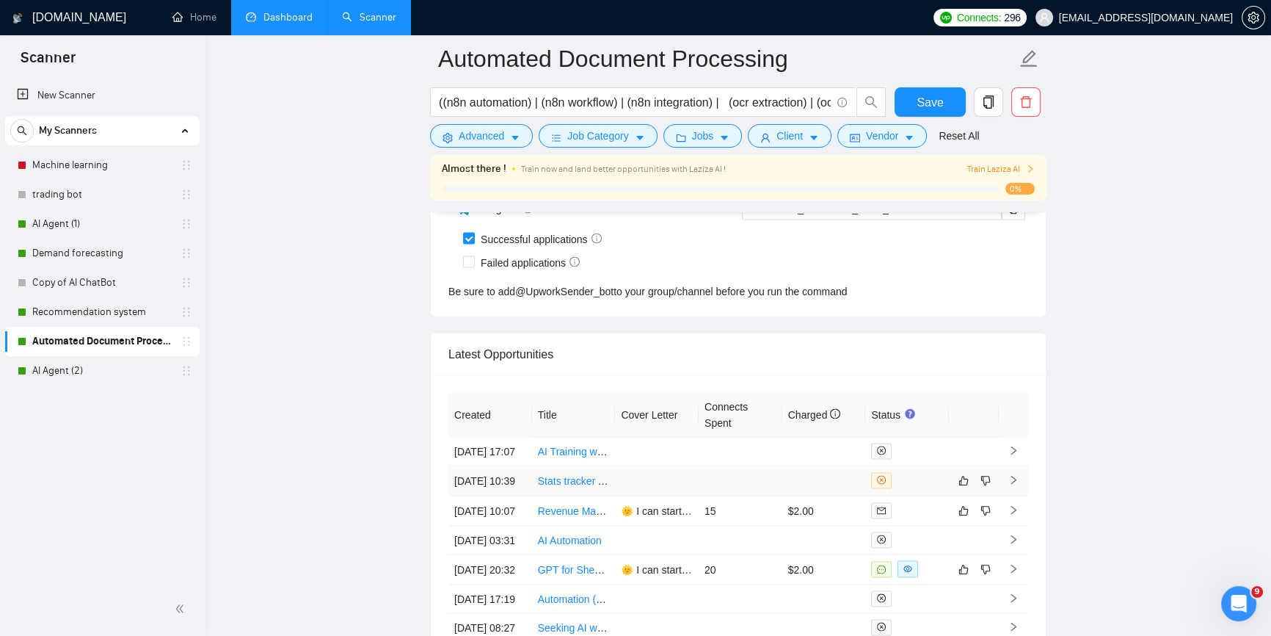
click at [1015, 484] on icon "right" at bounding box center [1014, 480] width 5 height 9
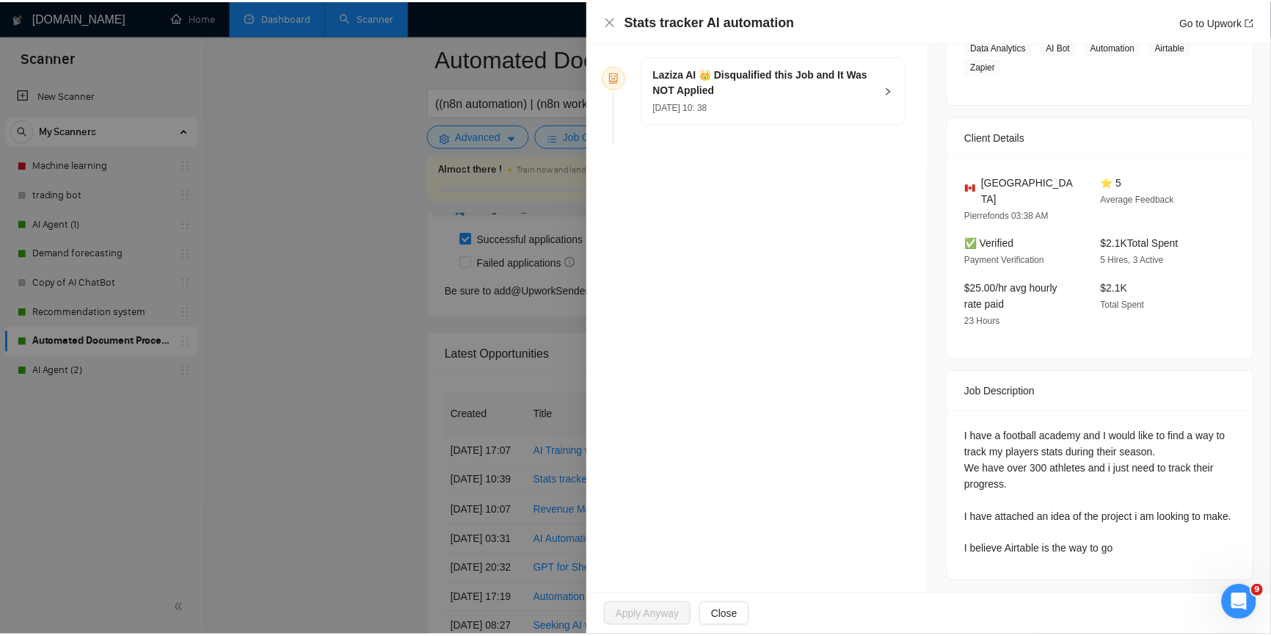
scroll to position [272, 0]
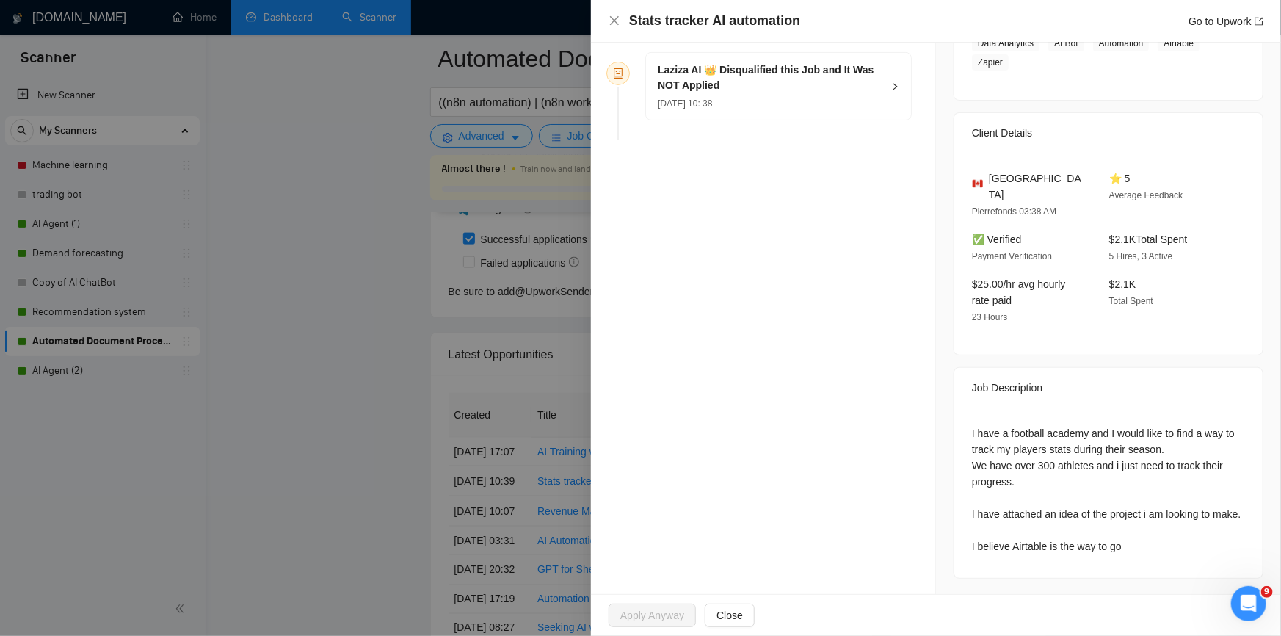
click at [313, 306] on div at bounding box center [640, 318] width 1281 height 636
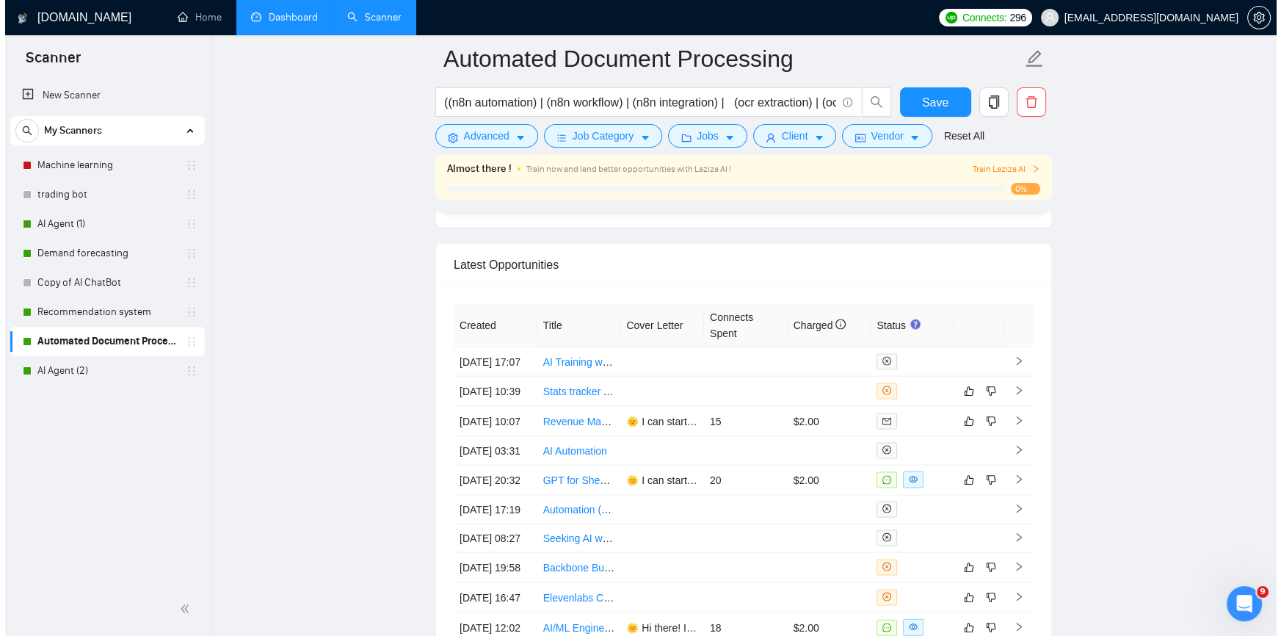
scroll to position [3866, 0]
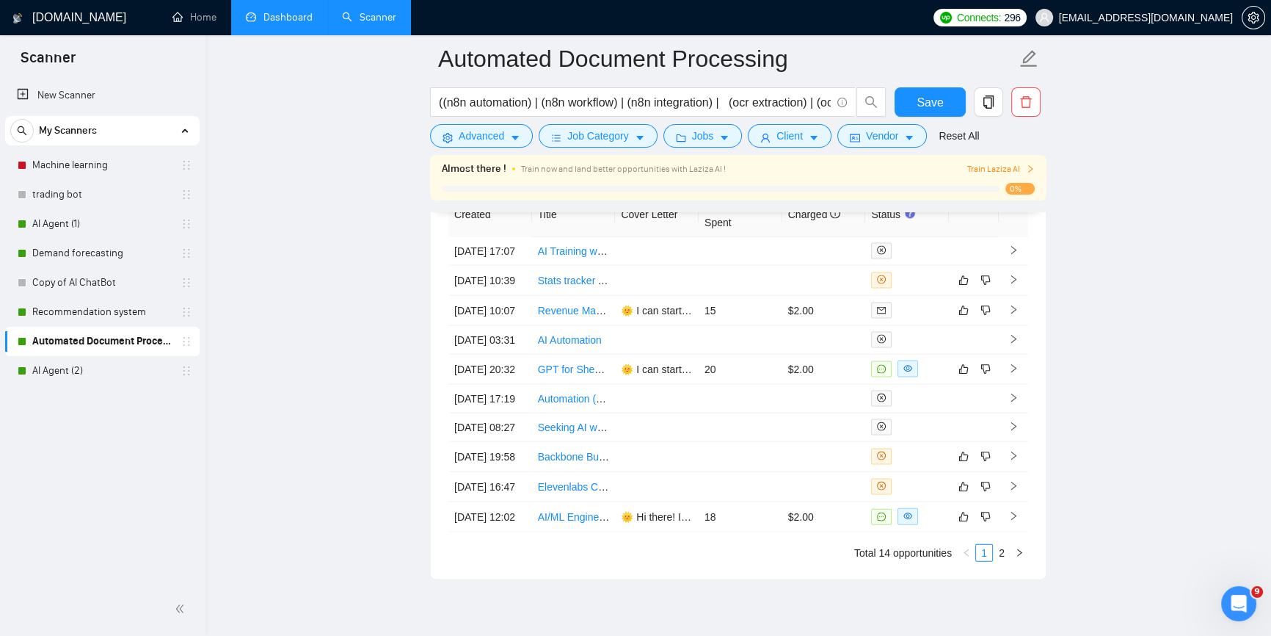
click at [1019, 296] on td at bounding box center [1013, 281] width 29 height 30
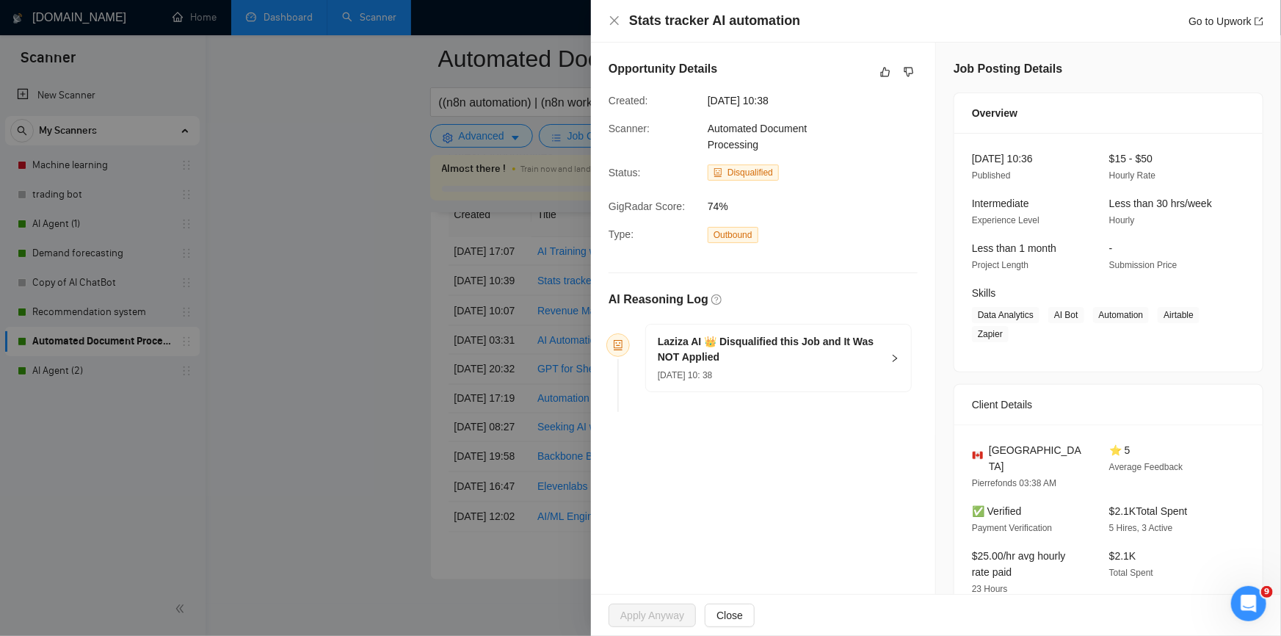
click at [325, 266] on div at bounding box center [640, 318] width 1281 height 636
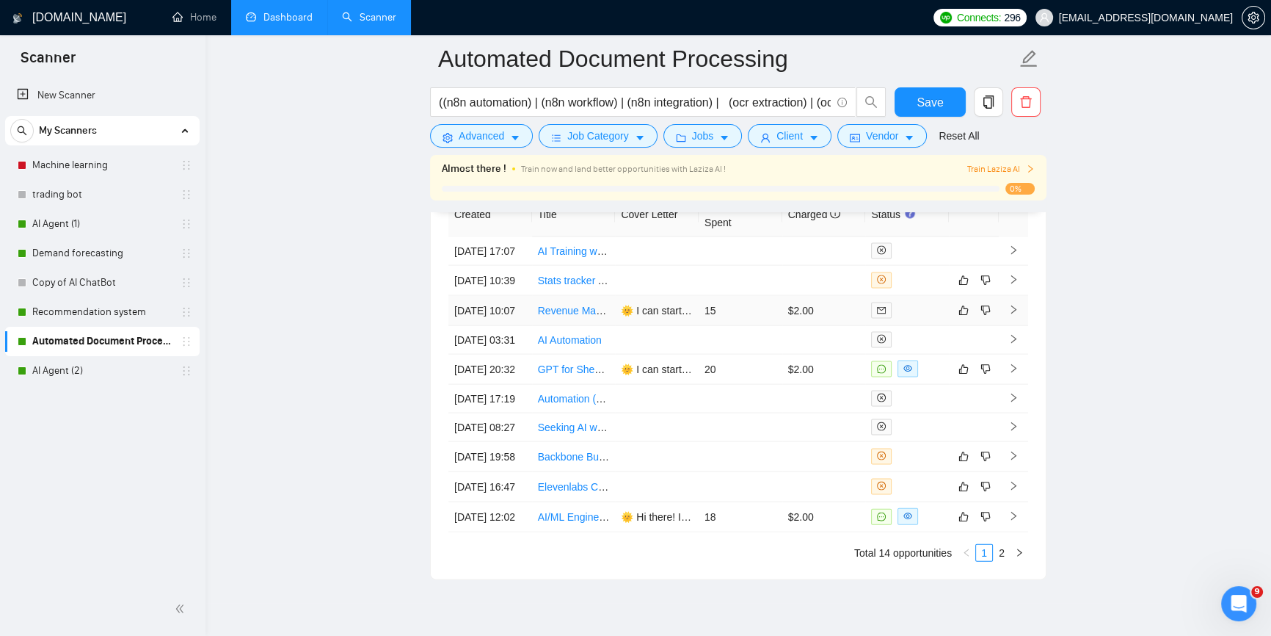
drag, startPoint x: 1014, startPoint y: 345, endPoint x: 1016, endPoint y: 352, distance: 7.7
click at [1014, 315] on icon "right" at bounding box center [1014, 310] width 10 height 10
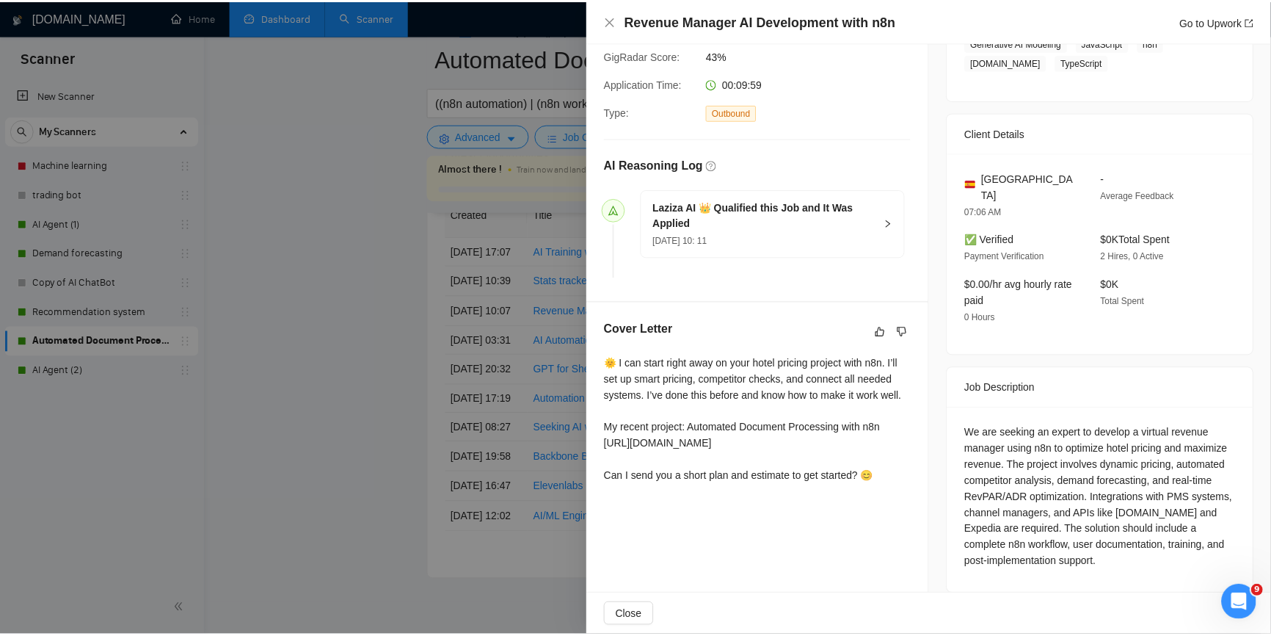
scroll to position [272, 0]
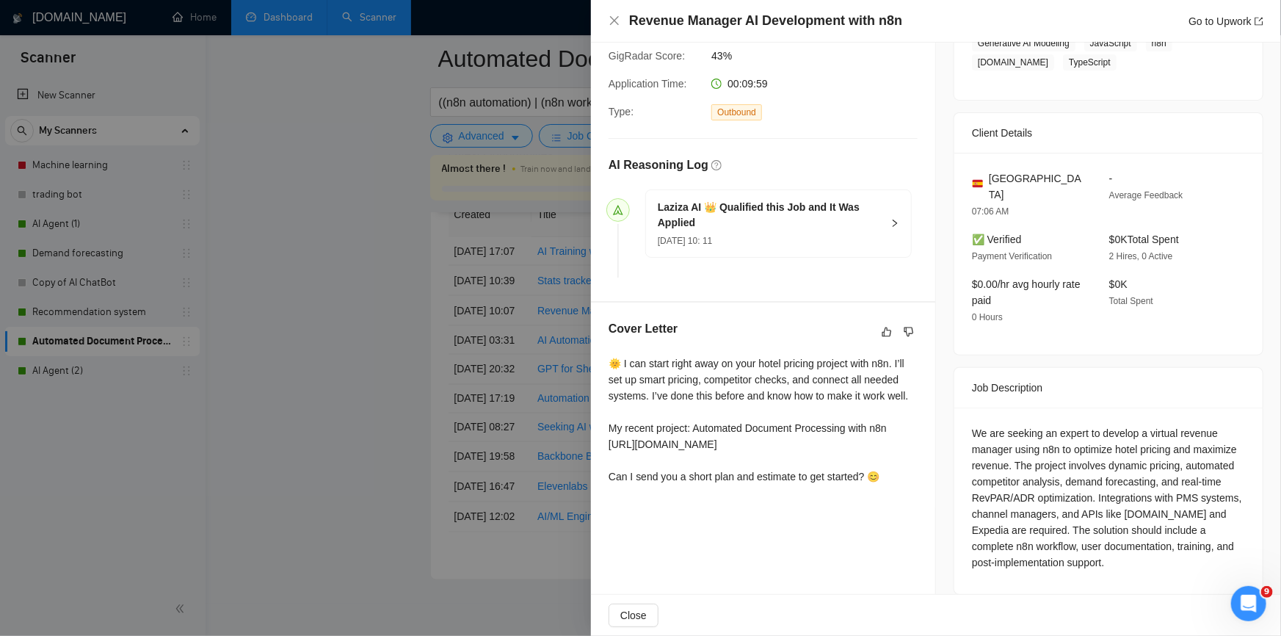
click at [371, 397] on div at bounding box center [640, 318] width 1281 height 636
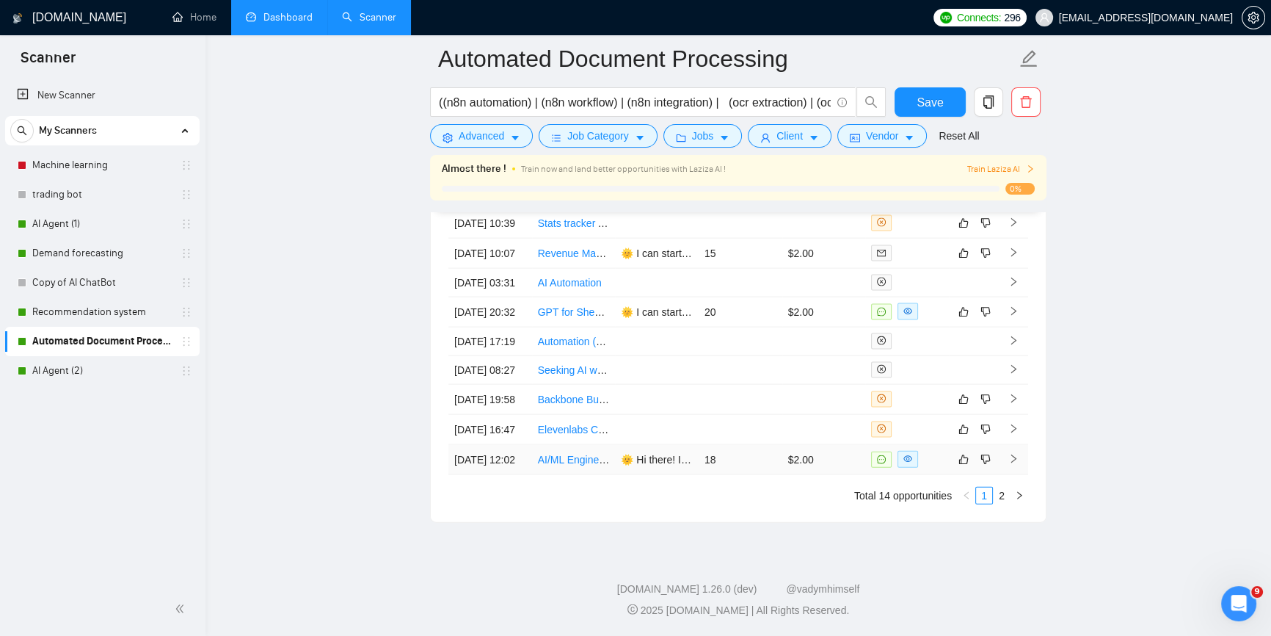
scroll to position [4071, 0]
click at [1012, 455] on icon "right" at bounding box center [1014, 458] width 5 height 9
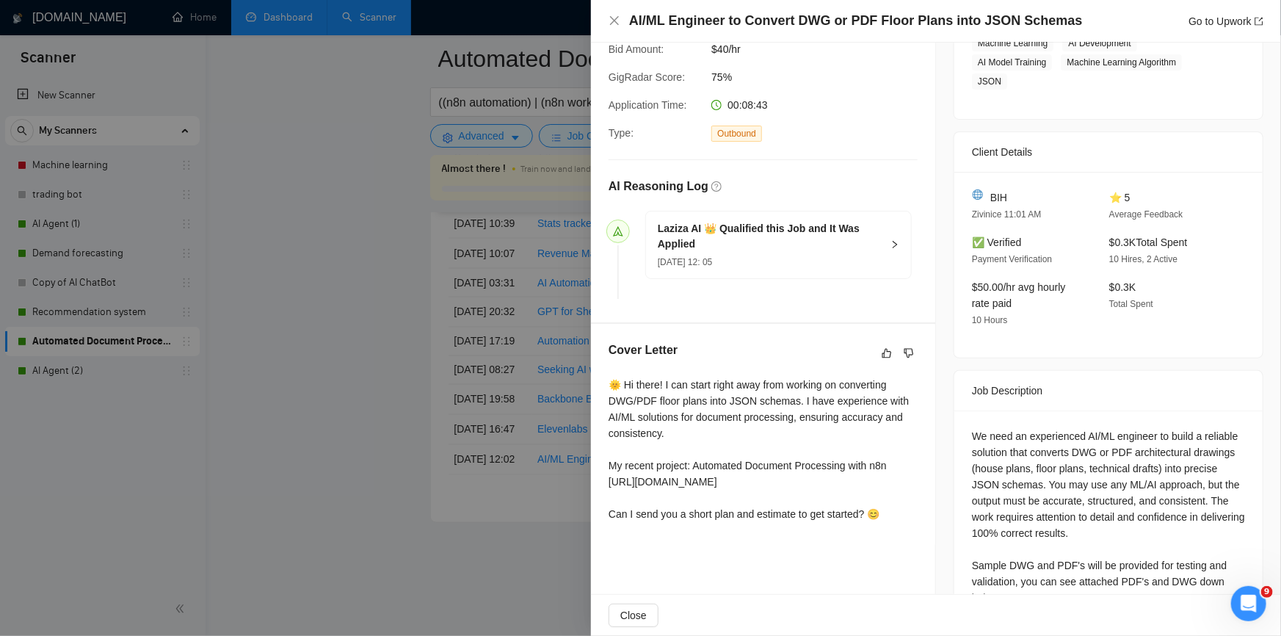
click at [407, 344] on div at bounding box center [640, 318] width 1281 height 636
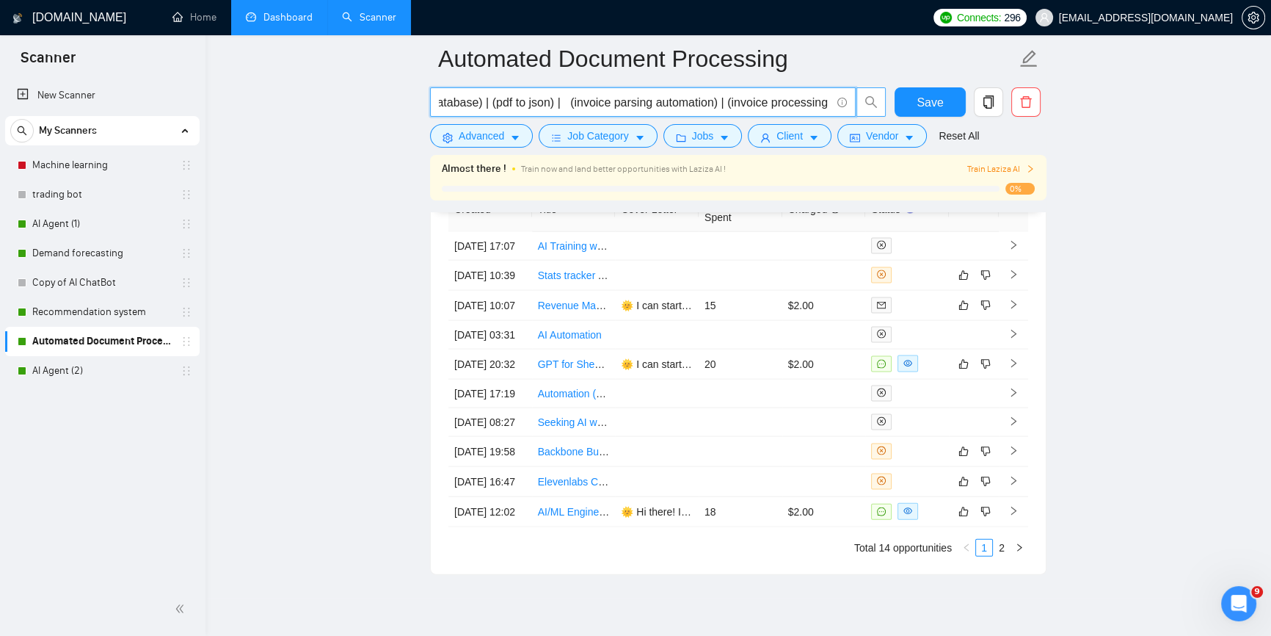
scroll to position [0, 2407]
drag, startPoint x: 726, startPoint y: 104, endPoint x: 506, endPoint y: 91, distance: 220.6
click at [506, 91] on span "((n8n automation) | (n8n workflow) | (n8n integration) | (ocr extraction) | (oc…" at bounding box center [643, 101] width 426 height 29
click at [753, 103] on input "((n8n automation) | (n8n workflow) | (n8n integration) | (ocr extraction) | (oc…" at bounding box center [635, 102] width 392 height 18
drag, startPoint x: 738, startPoint y: 101, endPoint x: 826, endPoint y: 103, distance: 87.4
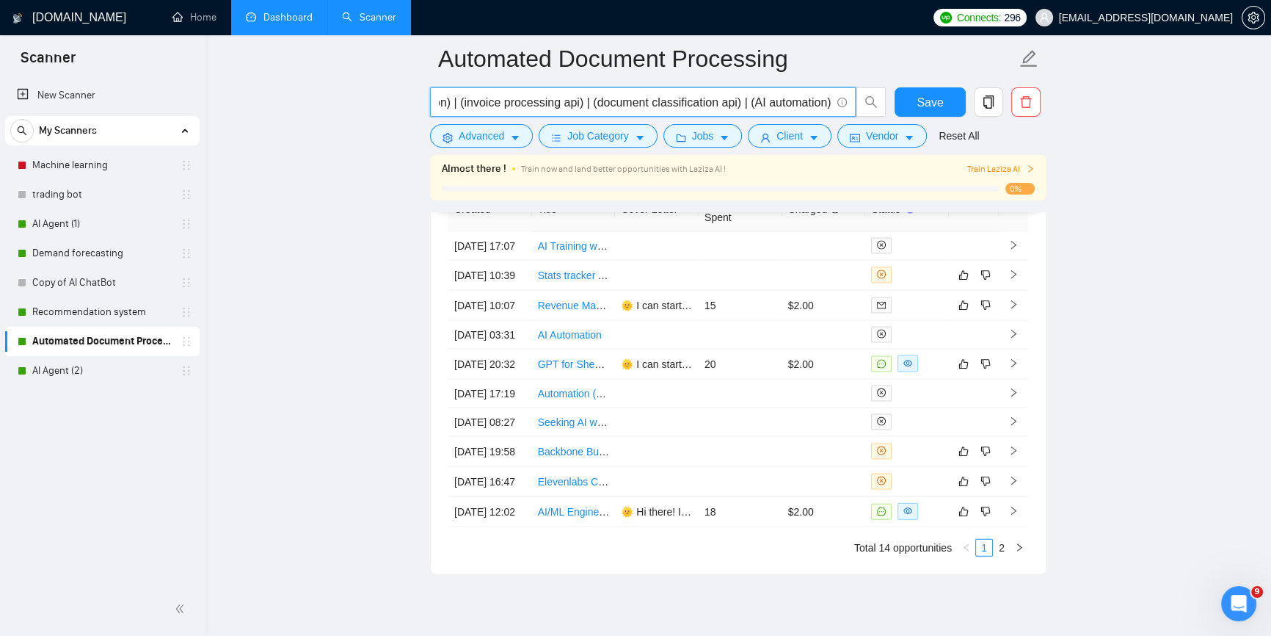
click at [826, 103] on input "((n8n automation) | (n8n workflow) | (n8n integration) | (ocr extraction) | (oc…" at bounding box center [635, 102] width 392 height 18
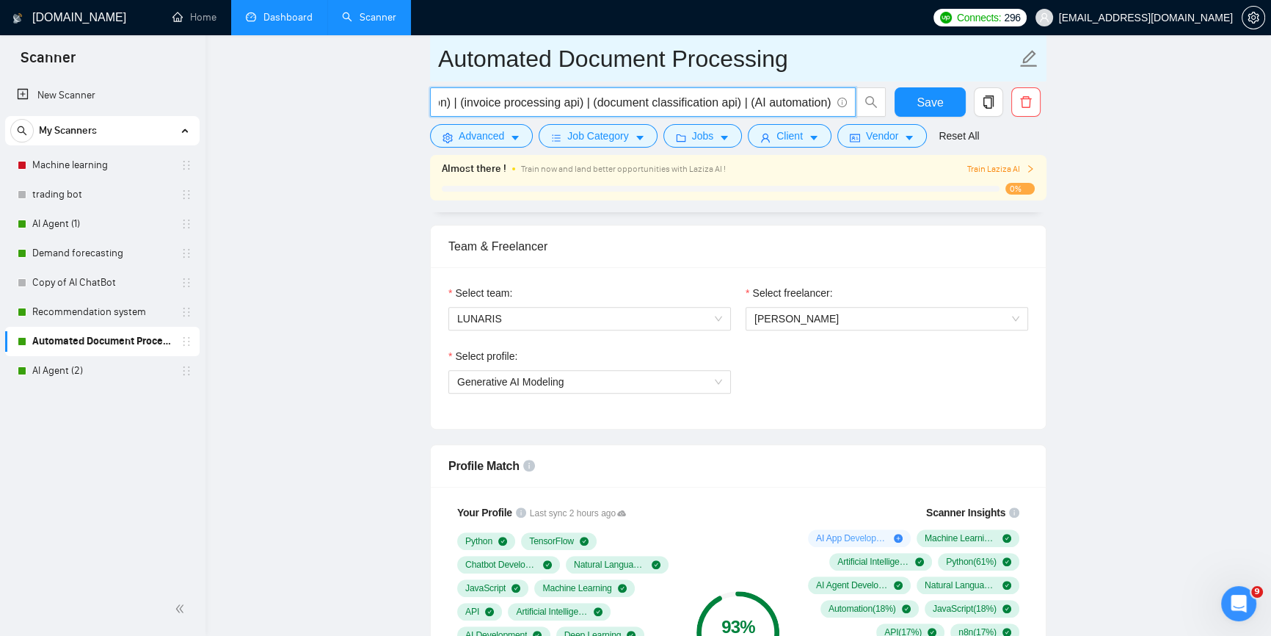
scroll to position [0, 0]
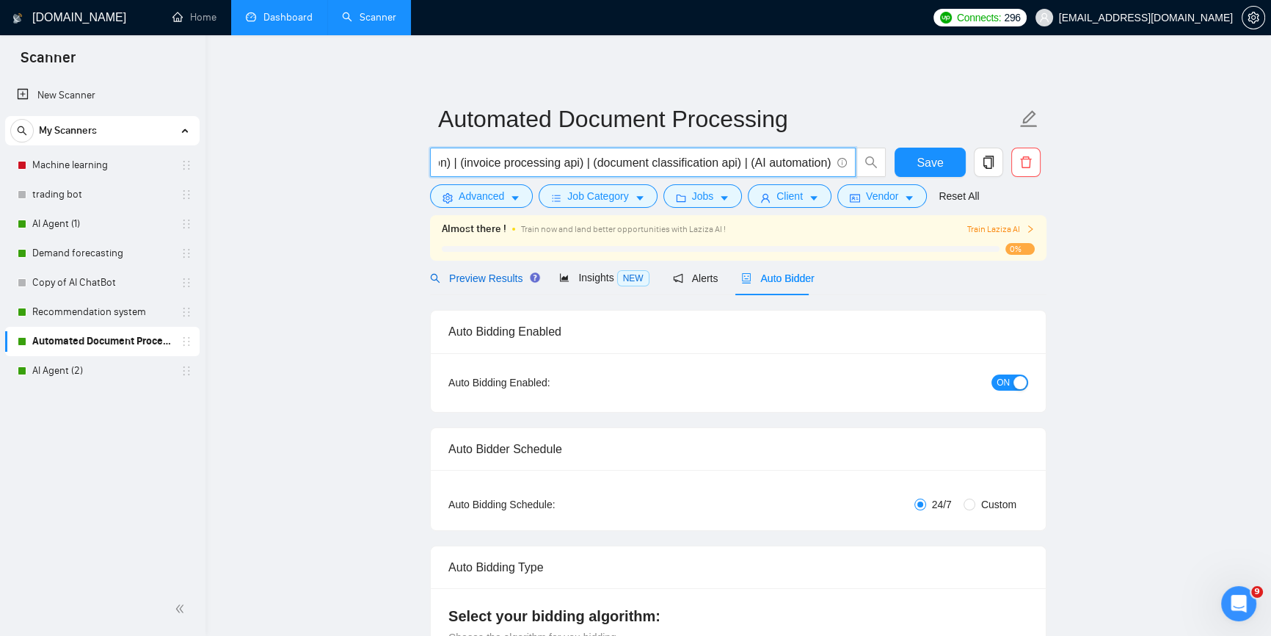
click at [489, 272] on span "Preview Results" at bounding box center [483, 278] width 106 height 12
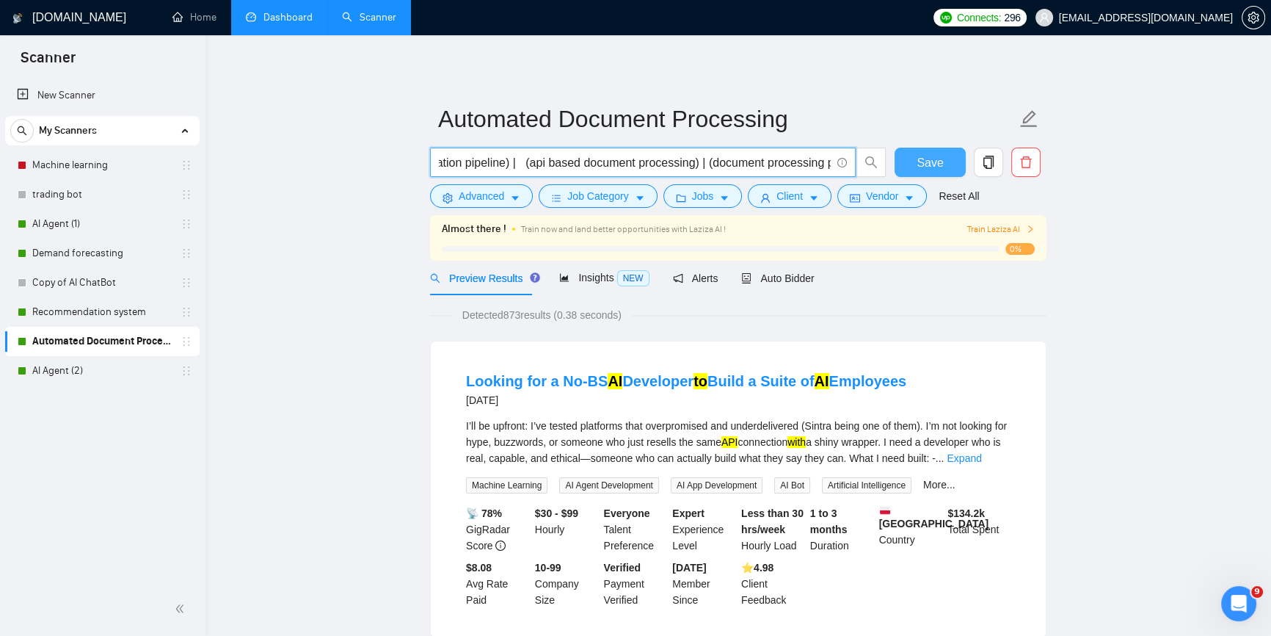
drag, startPoint x: 708, startPoint y: 158, endPoint x: 929, endPoint y: 157, distance: 220.2
click at [927, 157] on div "((n8n automation) | (n8n workflow) | (n8n integration) | (ocr extraction) | (oc…" at bounding box center [735, 166] width 617 height 37
click at [728, 160] on input "((n8n automation) | (n8n workflow) | (n8n integration) | (ocr extraction) | (oc…" at bounding box center [635, 162] width 392 height 18
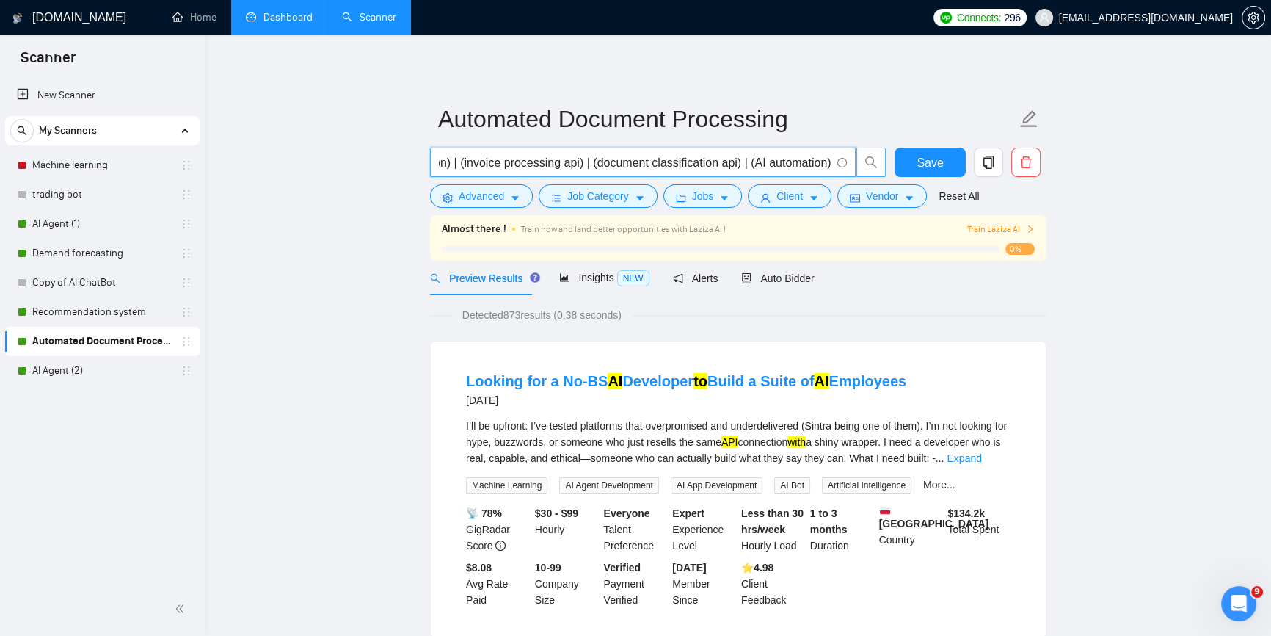
drag, startPoint x: 729, startPoint y: 160, endPoint x: 873, endPoint y: 160, distance: 143.9
click at [873, 160] on span "((n8n automation) | (n8n workflow) | (n8n integration) | (ocr extraction) | (oc…" at bounding box center [658, 162] width 457 height 29
click at [753, 160] on input "((n8n automation) | (n8n workflow) | (n8n integration) | (ocr extraction) | (oc…" at bounding box center [635, 162] width 392 height 18
click at [727, 166] on input "((n8n automation) | (n8n workflow) | (n8n integration) | (ocr extraction) | (oc…" at bounding box center [635, 162] width 392 height 18
drag, startPoint x: 733, startPoint y: 161, endPoint x: 750, endPoint y: 162, distance: 16.9
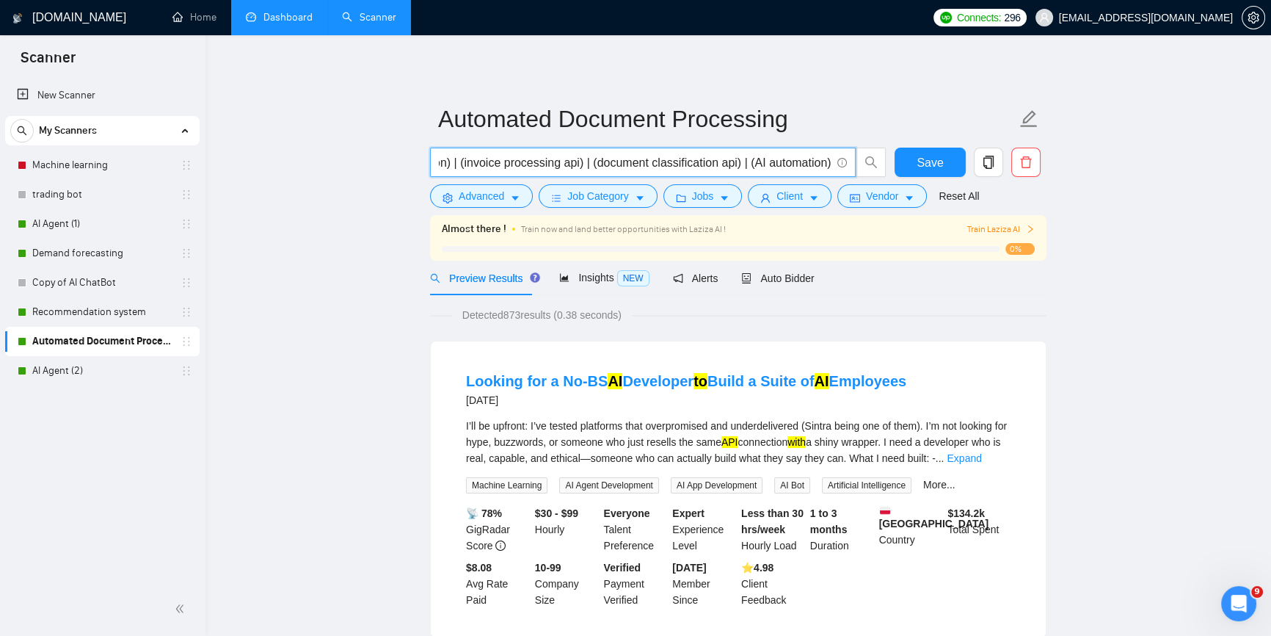
click at [751, 162] on input "((n8n automation) | (n8n workflow) | (n8n integration) | (ocr extraction) | (oc…" at bounding box center [635, 162] width 392 height 18
click at [742, 161] on input "((n8n automation) | (n8n workflow) | (n8n integration) | (ocr extraction) | (oc…" at bounding box center [635, 162] width 392 height 18
click at [737, 162] on input "((n8n automation) | (n8n workflow) | (n8n integration) | (ocr extraction) | (oc…" at bounding box center [635, 162] width 392 height 18
drag, startPoint x: 739, startPoint y: 162, endPoint x: 762, endPoint y: 164, distance: 22.8
click at [762, 164] on input "((n8n automation) | (n8n workflow) | (n8n integration) | (ocr extraction) | (oc…" at bounding box center [635, 162] width 392 height 18
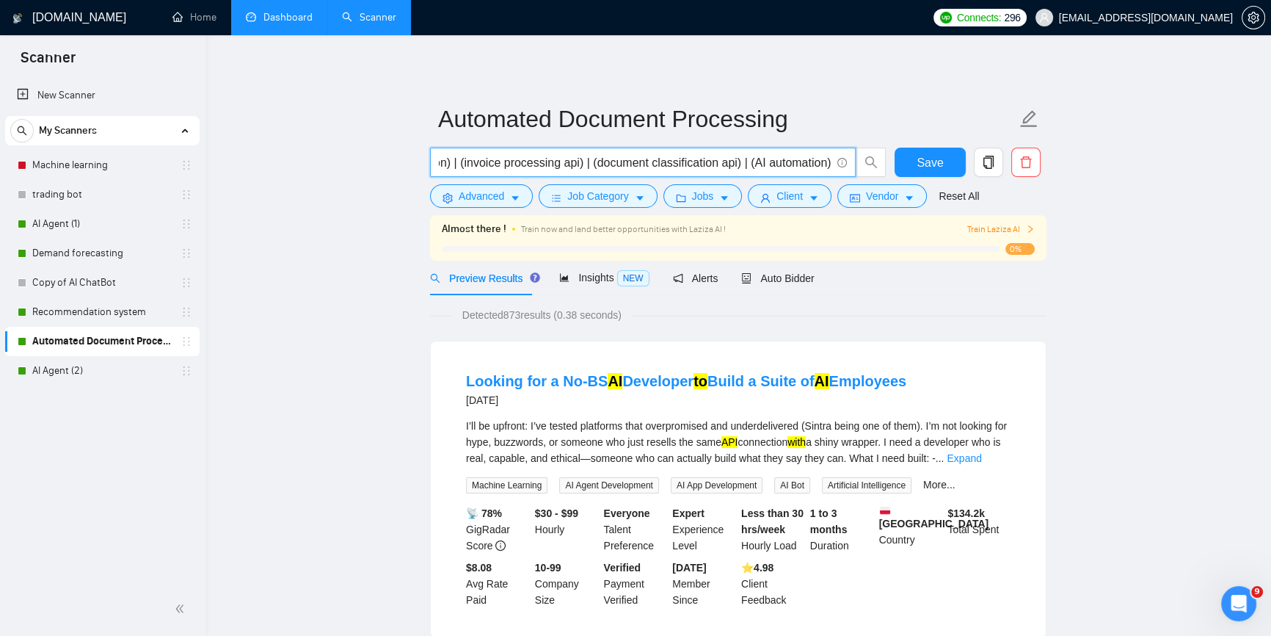
click at [737, 162] on input "((n8n automation) | (n8n workflow) | (n8n integration) | (ocr extraction) | (oc…" at bounding box center [635, 162] width 392 height 18
drag, startPoint x: 738, startPoint y: 164, endPoint x: 829, endPoint y: 165, distance: 90.3
click at [829, 165] on input "((n8n automation) | (n8n workflow) | (n8n integration) | (ocr extraction) | (oc…" at bounding box center [635, 162] width 392 height 18
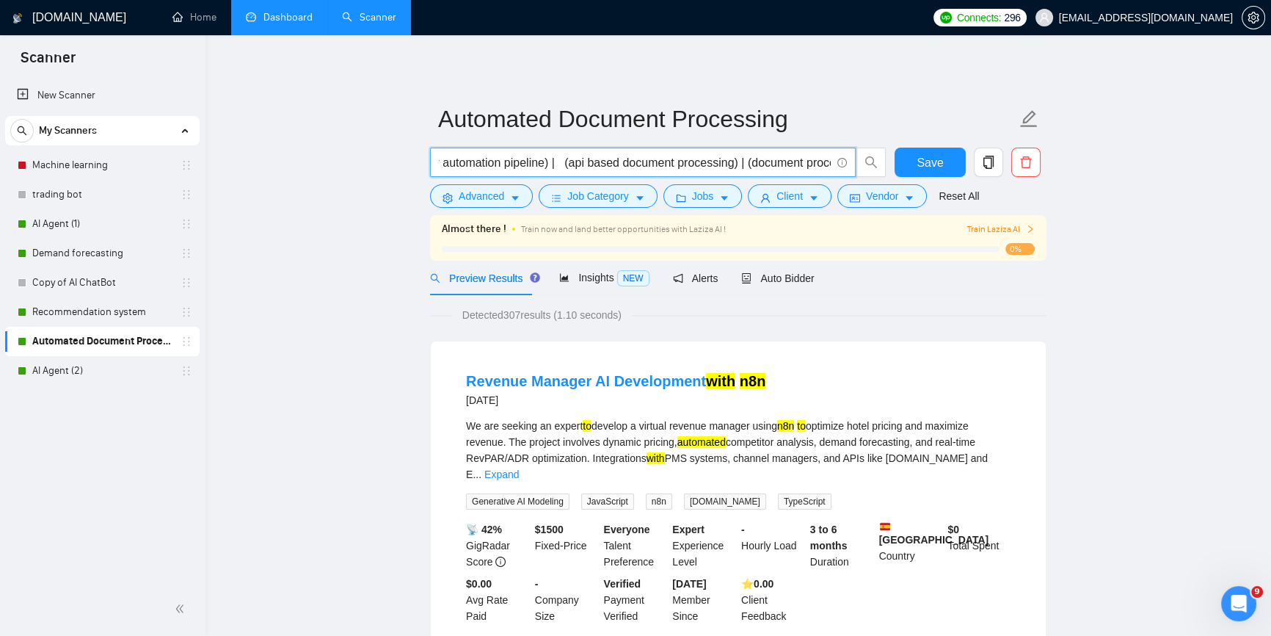
scroll to position [0, 0]
drag, startPoint x: 638, startPoint y: 159, endPoint x: 212, endPoint y: 151, distance: 425.8
click at [609, 166] on input "((n8n automation) | (n8n workflow) | (n8n integration) | (ocr extraction) | (oc…" at bounding box center [635, 162] width 392 height 18
click at [453, 158] on input "((n8n automation) | (n8n workflow) | (n8n integration) | (ocr extraction) | (oc…" at bounding box center [635, 162] width 392 height 18
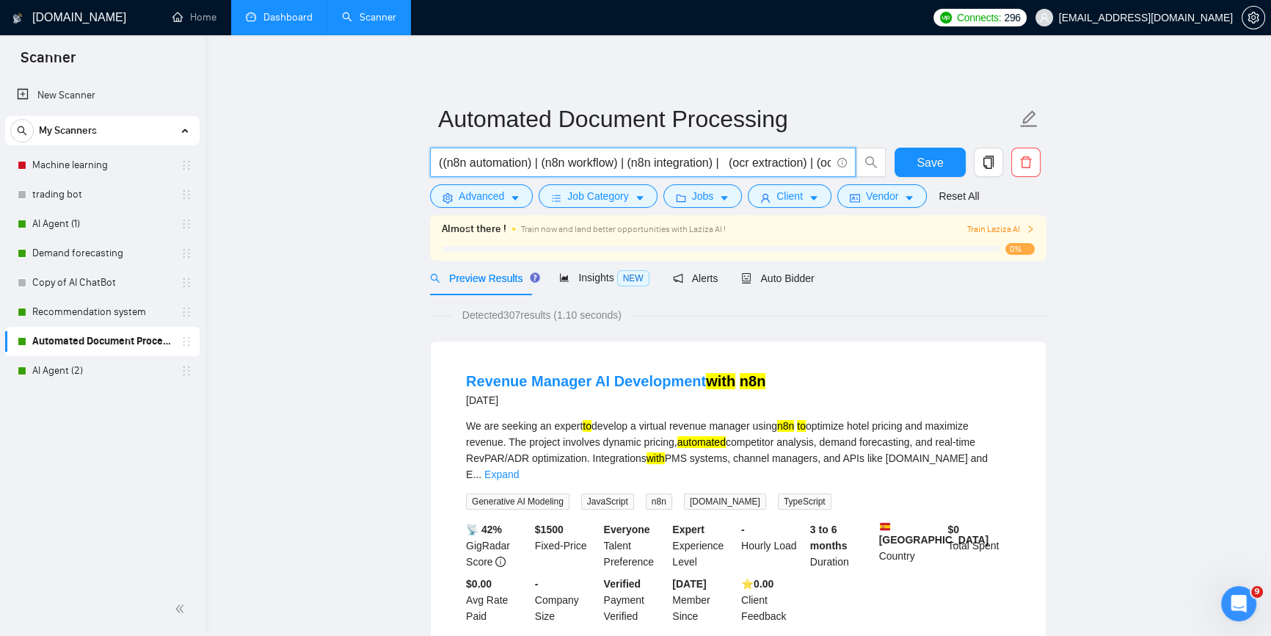
drag, startPoint x: 727, startPoint y: 161, endPoint x: 443, endPoint y: 161, distance: 284.1
click at [443, 161] on input "((n8n automation) | (n8n workflow) | (n8n integration) | (ocr extraction) | (oc…" at bounding box center [635, 162] width 392 height 18
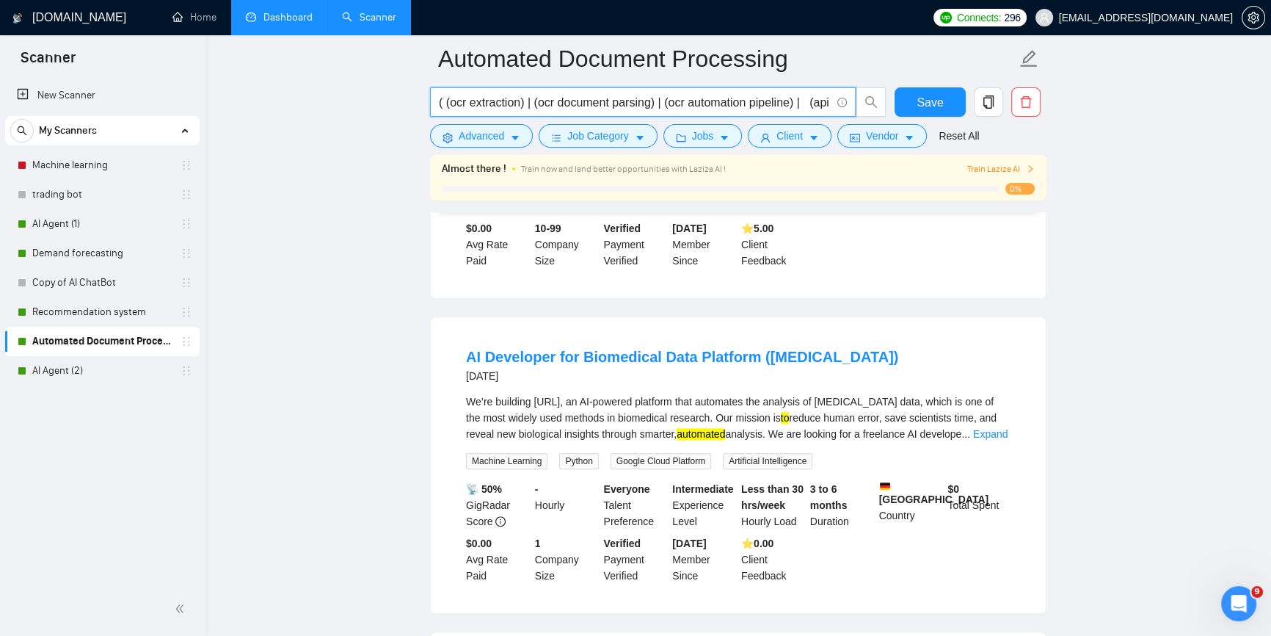
scroll to position [1401, 0]
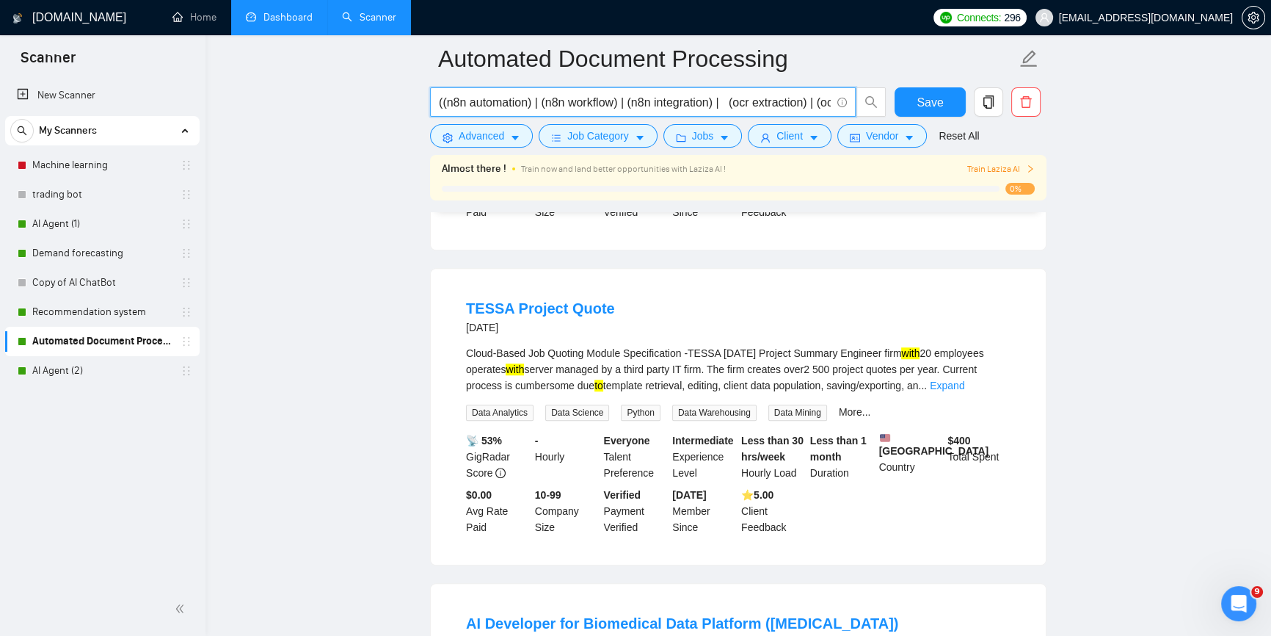
type input "((n8n automation) | (n8n workflow) | (n8n integration) | (ocr extraction) | (oc…"
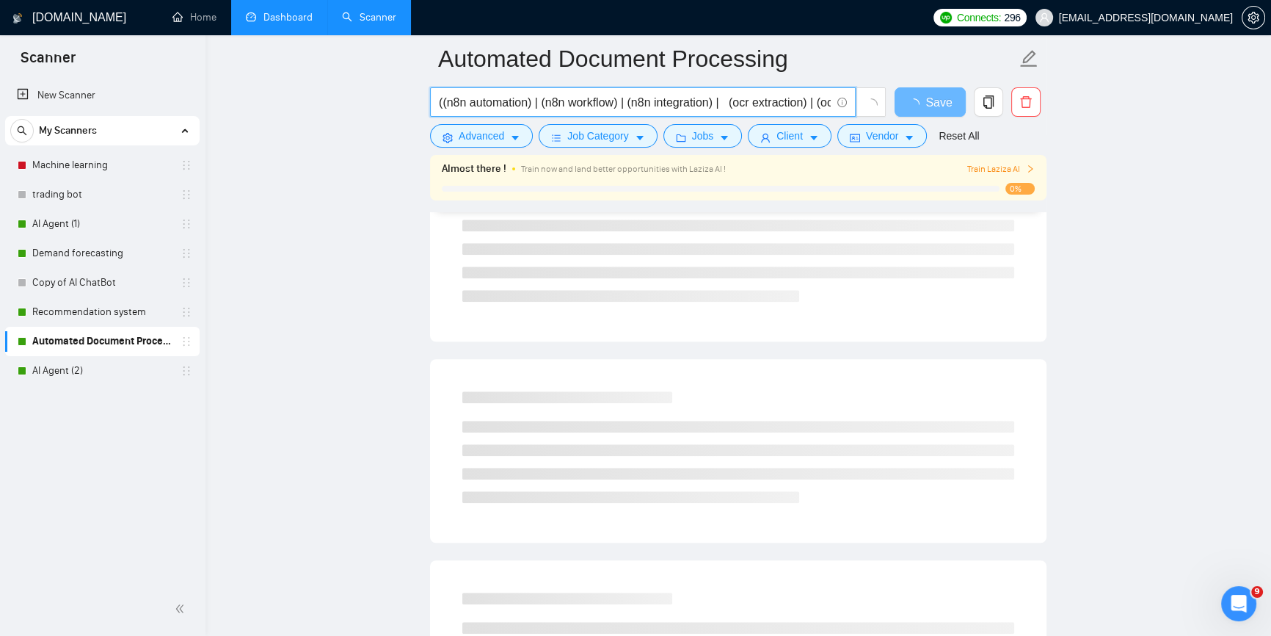
click at [763, 95] on input "((n8n automation) | (n8n workflow) | (n8n integration) | (ocr extraction) | (oc…" at bounding box center [635, 102] width 392 height 18
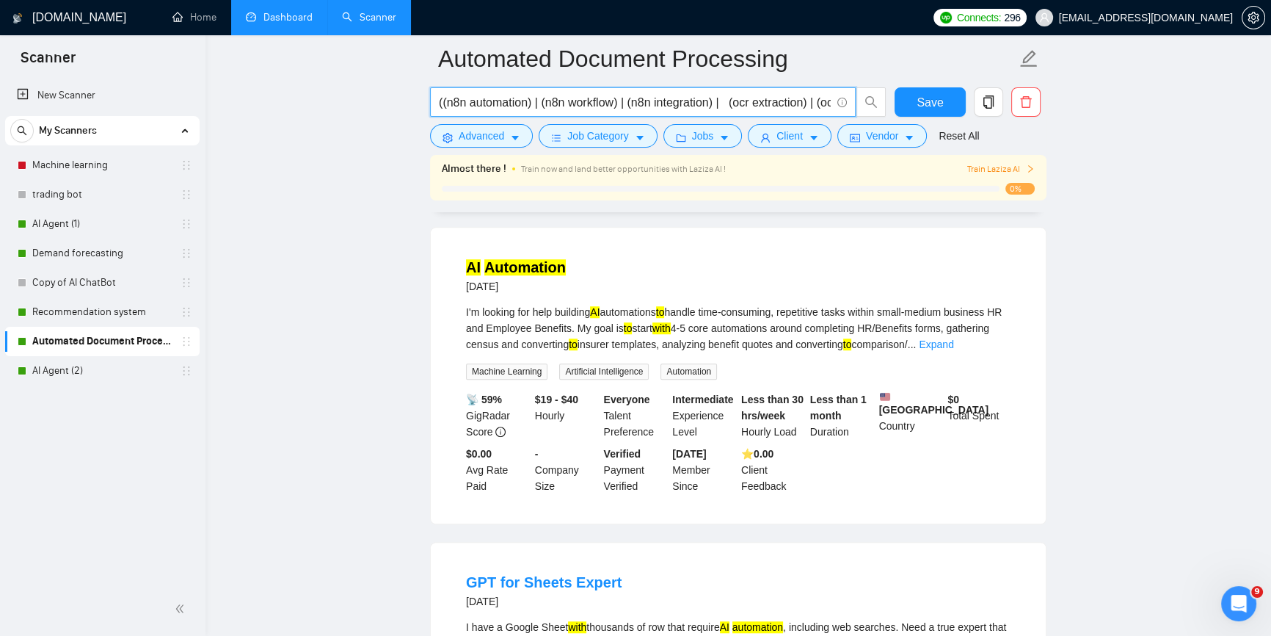
click at [277, 20] on link "Dashboard" at bounding box center [279, 17] width 67 height 12
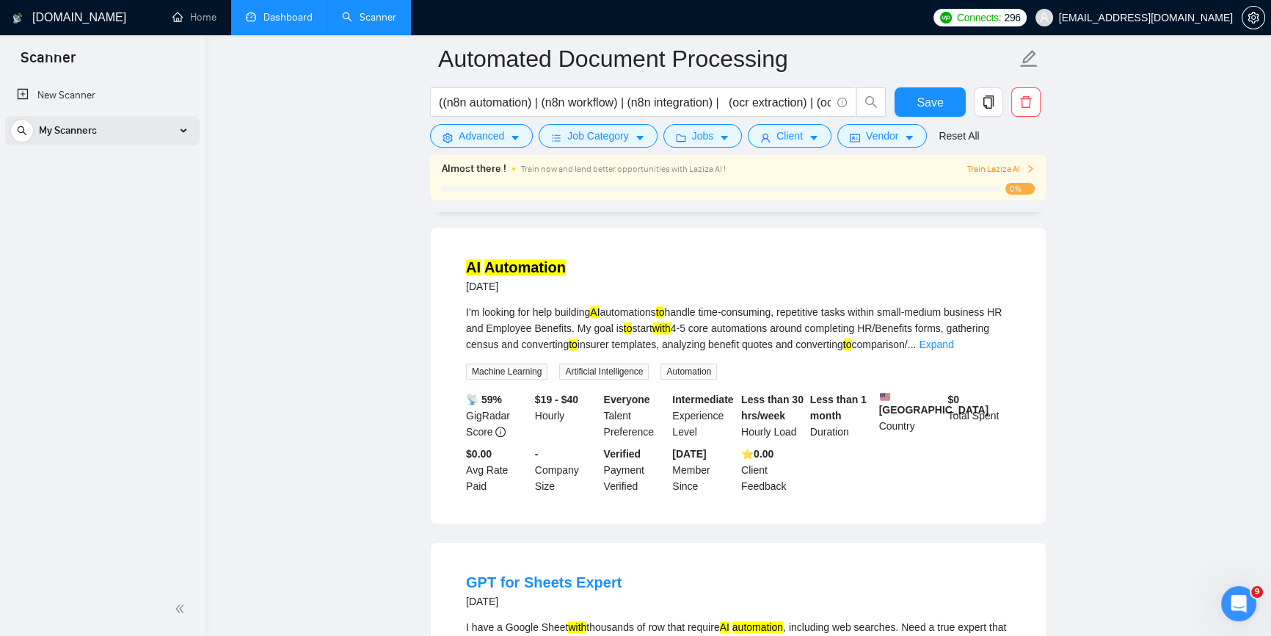
click at [175, 125] on div "My Scanners" at bounding box center [102, 130] width 184 height 29
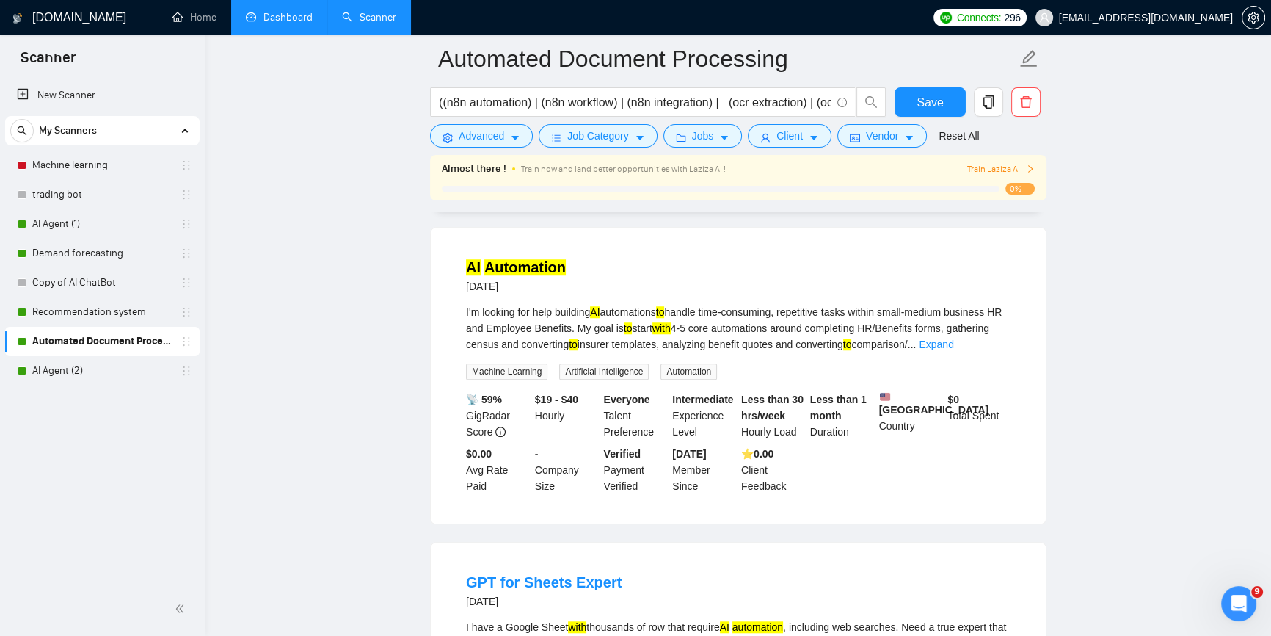
click at [279, 23] on link "Dashboard" at bounding box center [279, 17] width 67 height 12
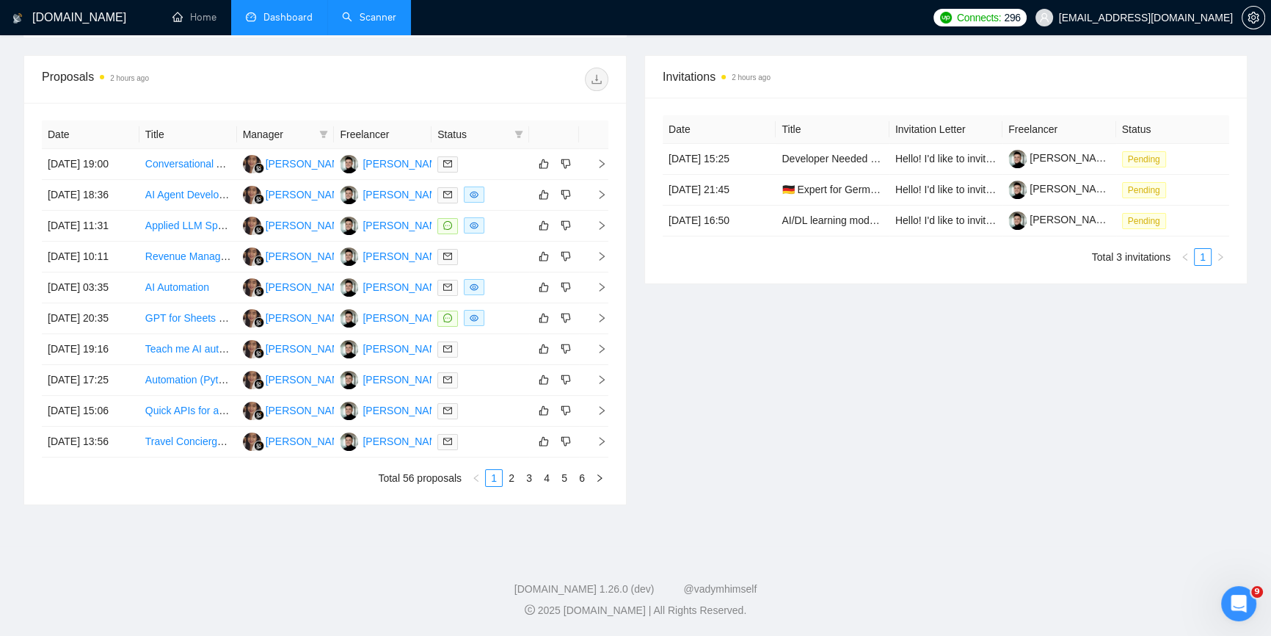
scroll to position [233, 0]
